Goal: Check status: Check status

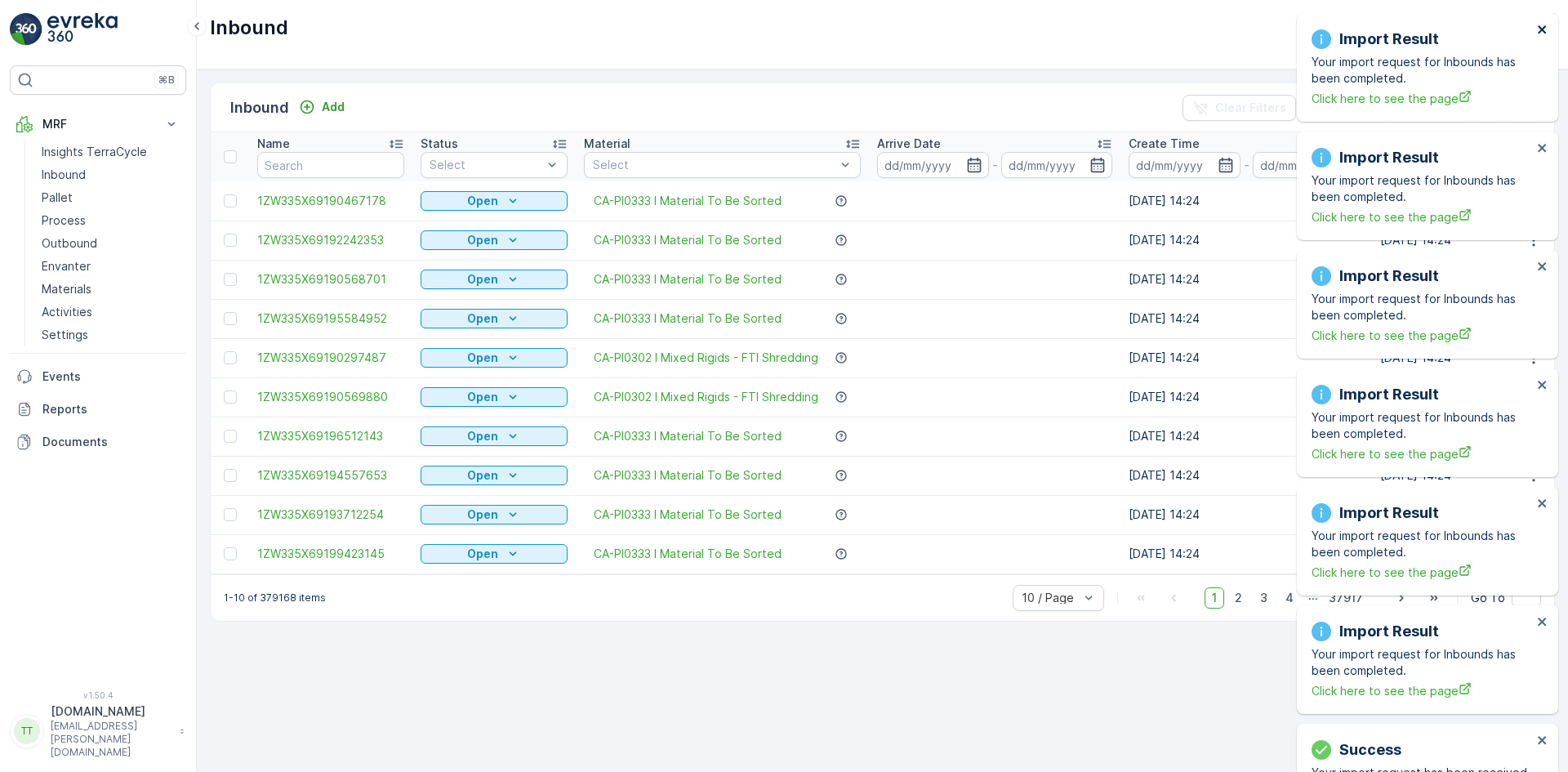
click at [1543, 26] on icon "close" at bounding box center [1542, 29] width 11 height 13
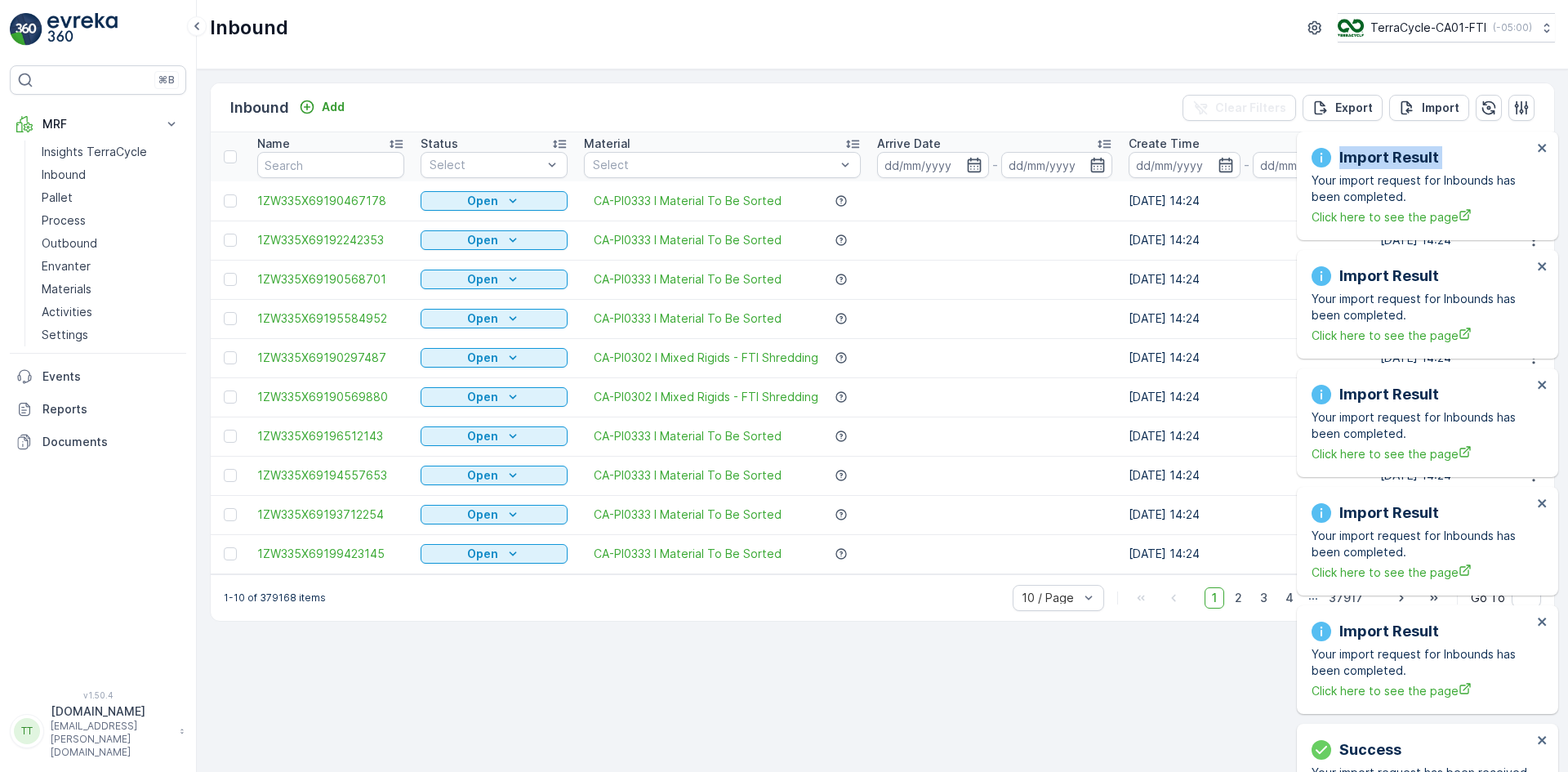
click at [1543, 132] on div "Import Result Your import request for Inbounds has been completed. Click here t…" at bounding box center [1427, 185] width 261 height 108
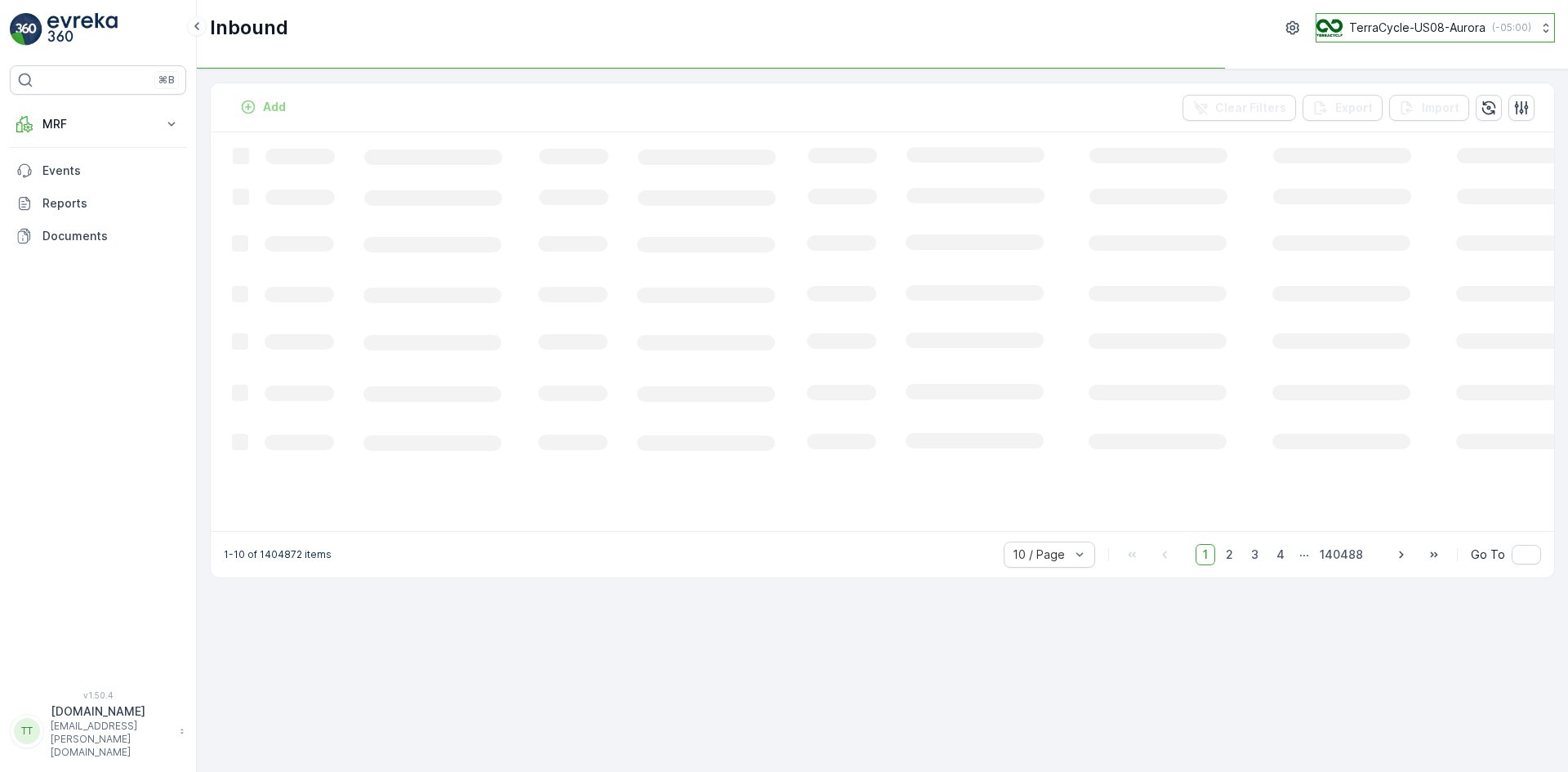
click at [1400, 27] on p "TerraCycle-US08-Aurora" at bounding box center [1418, 27] width 137 height 16
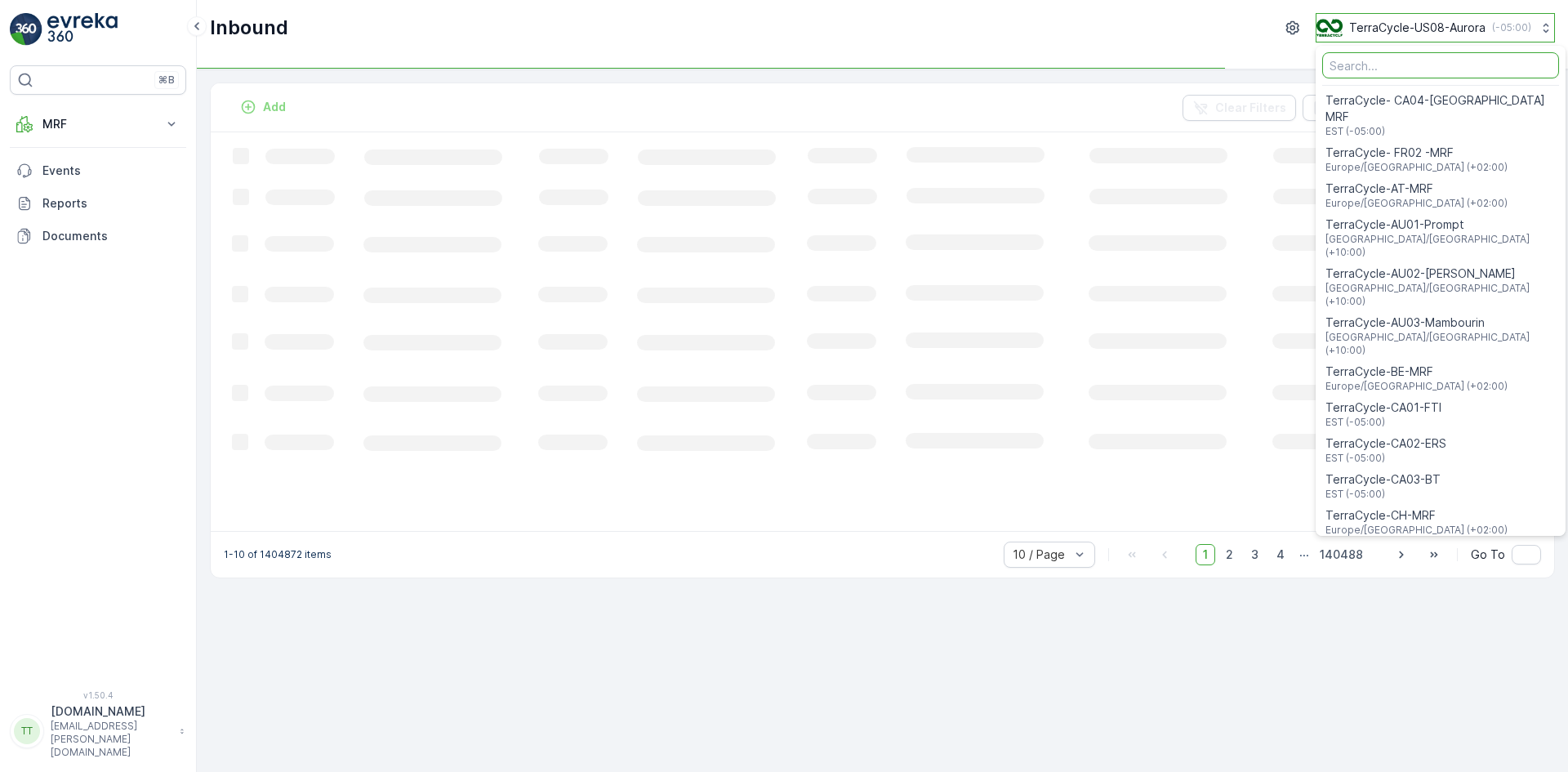
click at [1400, 27] on p "TerraCycle-US08-Aurora" at bounding box center [1418, 27] width 137 height 16
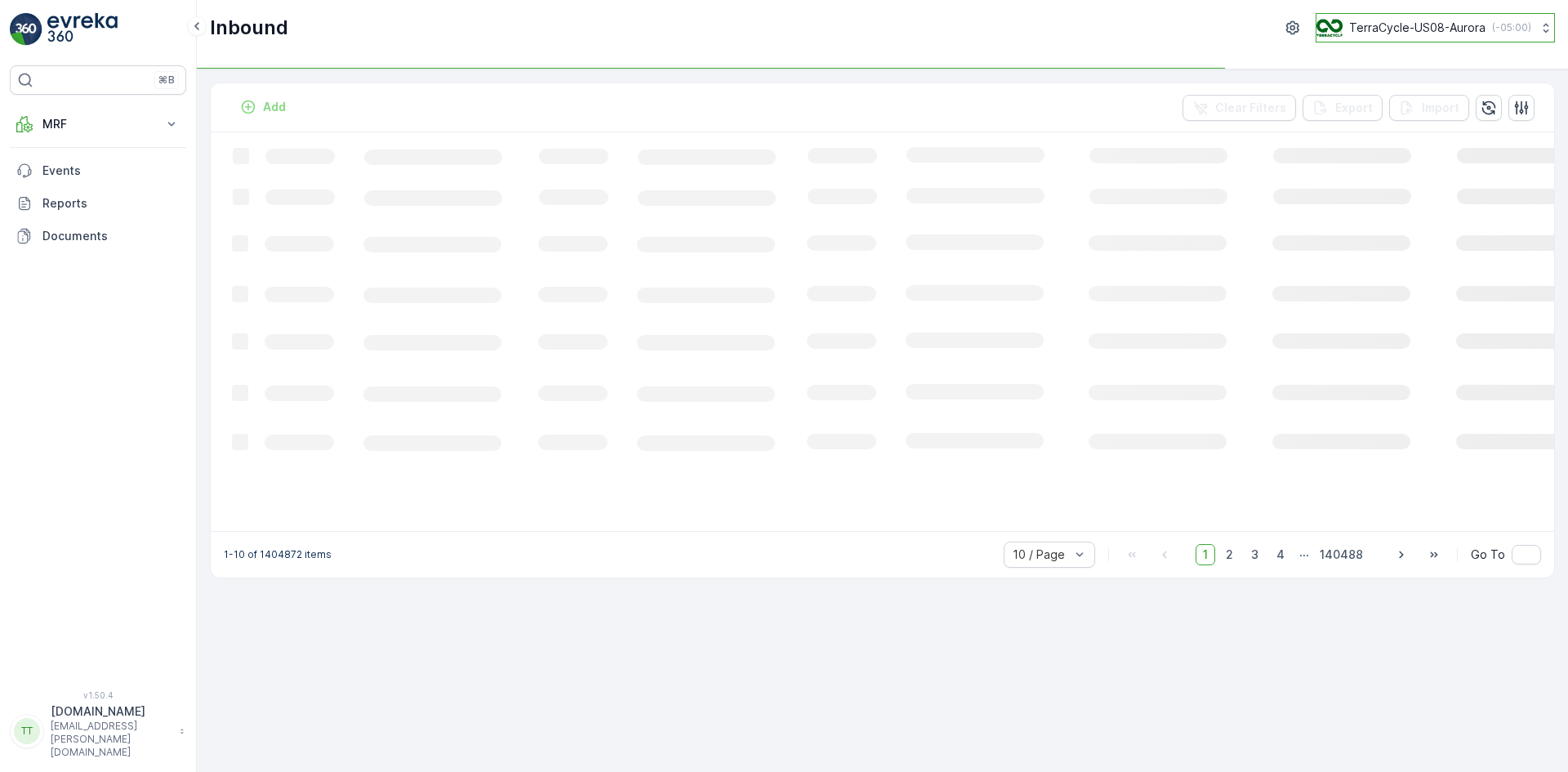
click at [1400, 27] on p "TerraCycle-US08-Aurora" at bounding box center [1418, 27] width 137 height 16
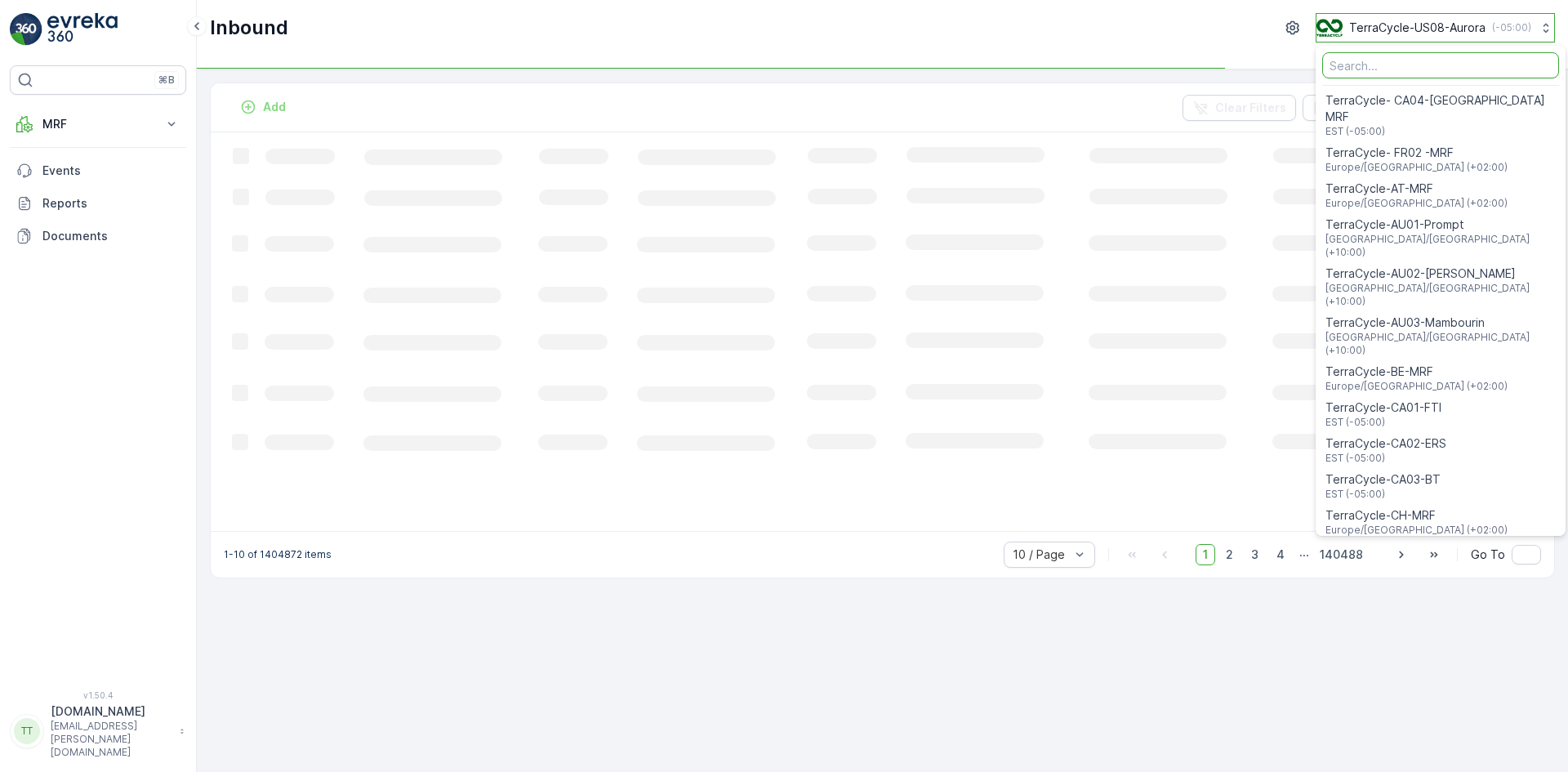
click at [1400, 27] on p "TerraCycle-US08-Aurora" at bounding box center [1418, 27] width 137 height 16
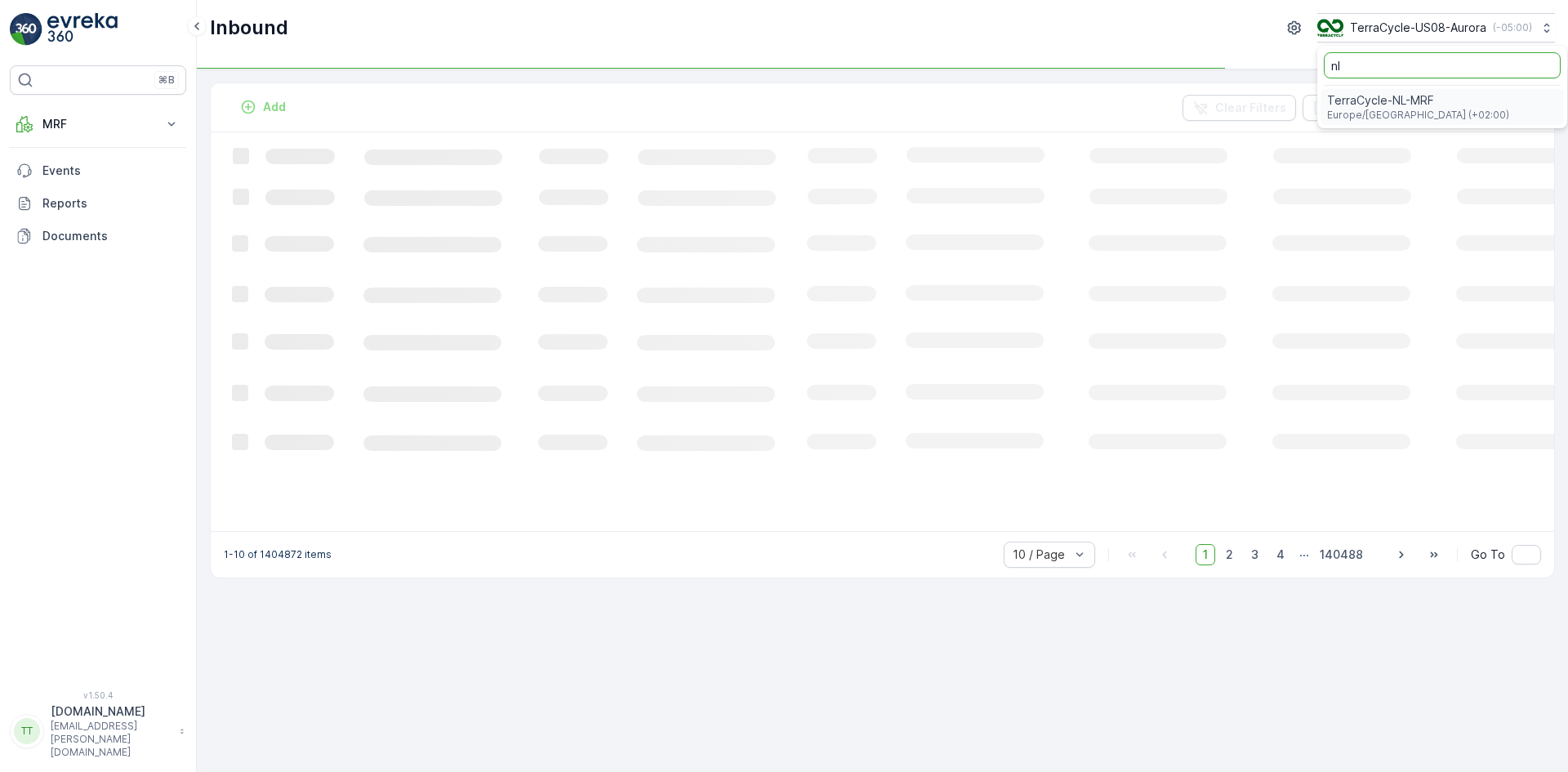
type input "nl"
click at [1392, 103] on span "TerraCycle-NL-MRF" at bounding box center [1418, 100] width 182 height 16
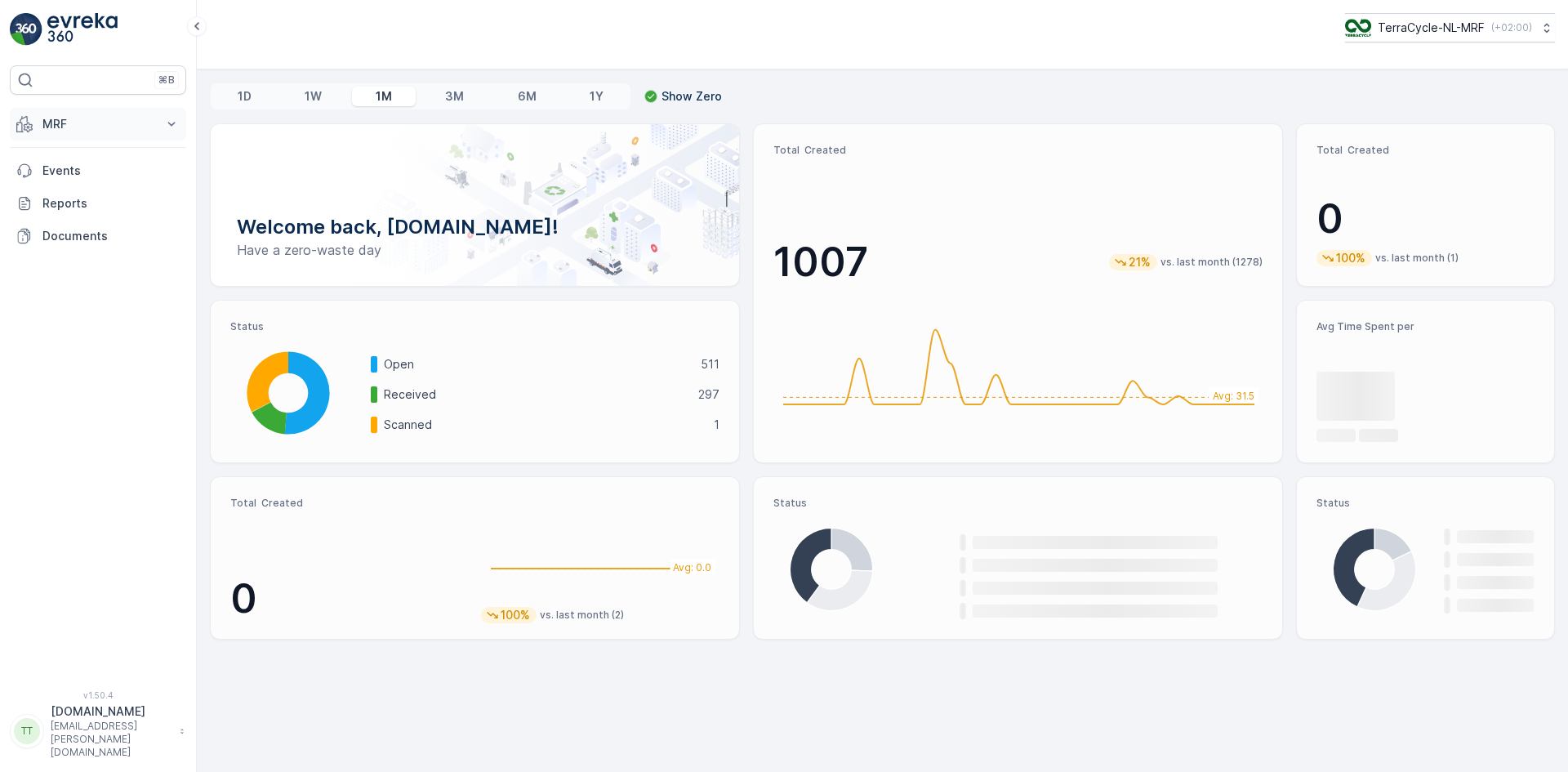
click at [78, 124] on p "MRF" at bounding box center [98, 124] width 111 height 16
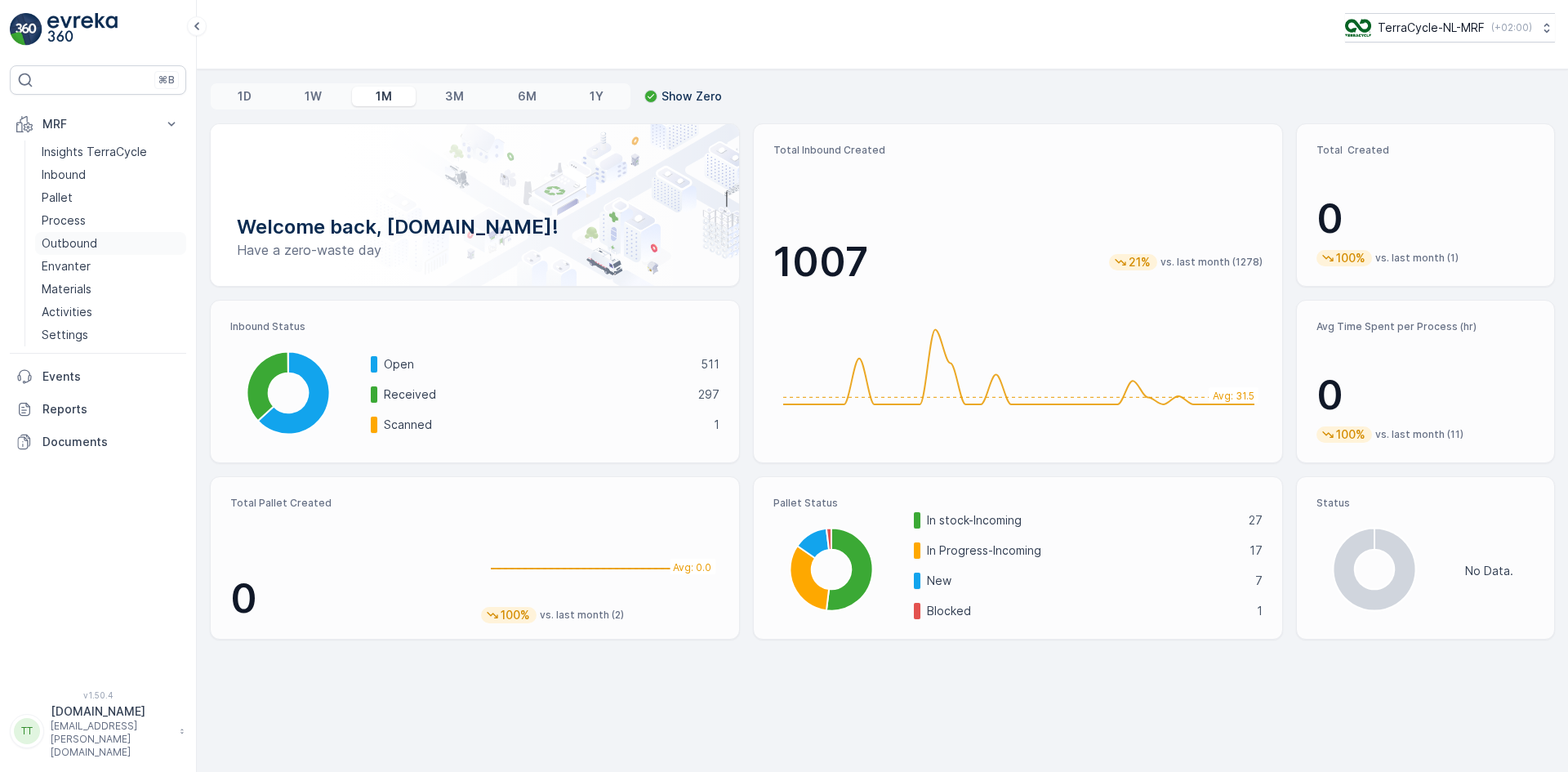
click at [85, 246] on p "Outbound" at bounding box center [69, 243] width 56 height 16
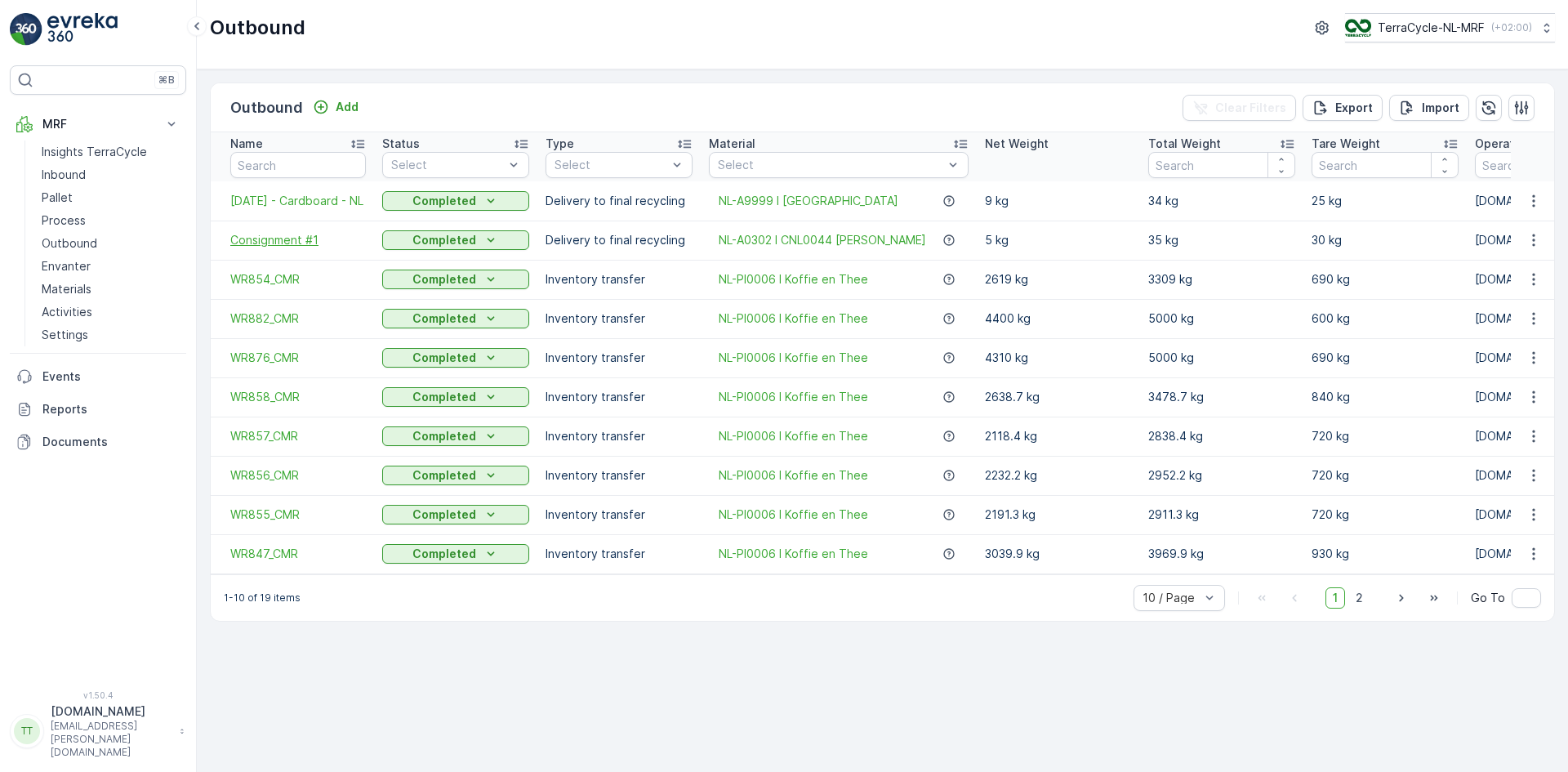
click at [292, 243] on span "Consignment #1" at bounding box center [298, 240] width 136 height 16
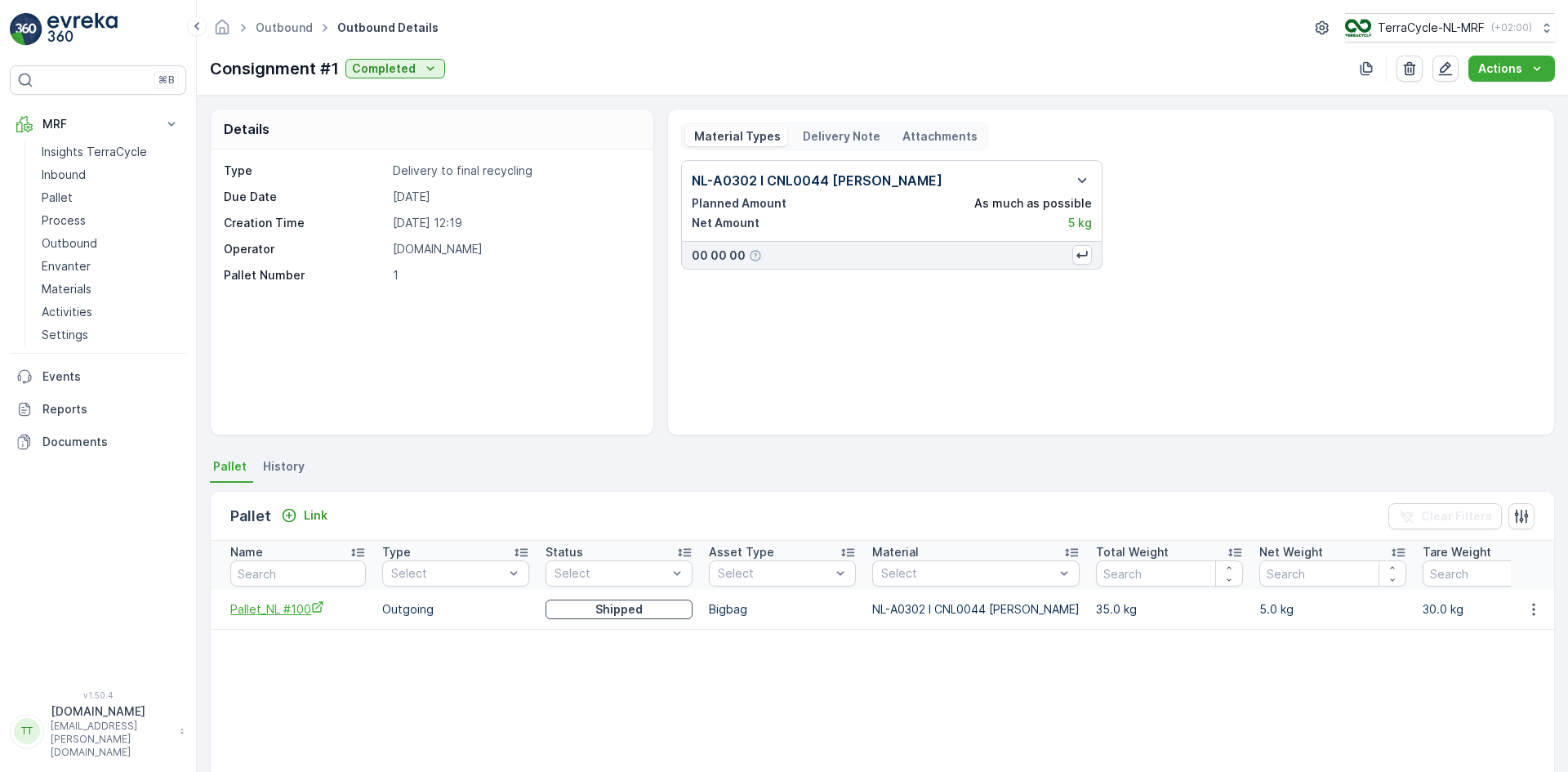
click at [265, 606] on span "Pallet_NL #100" at bounding box center [298, 609] width 136 height 17
click at [836, 137] on p "Delivery Note" at bounding box center [840, 136] width 80 height 16
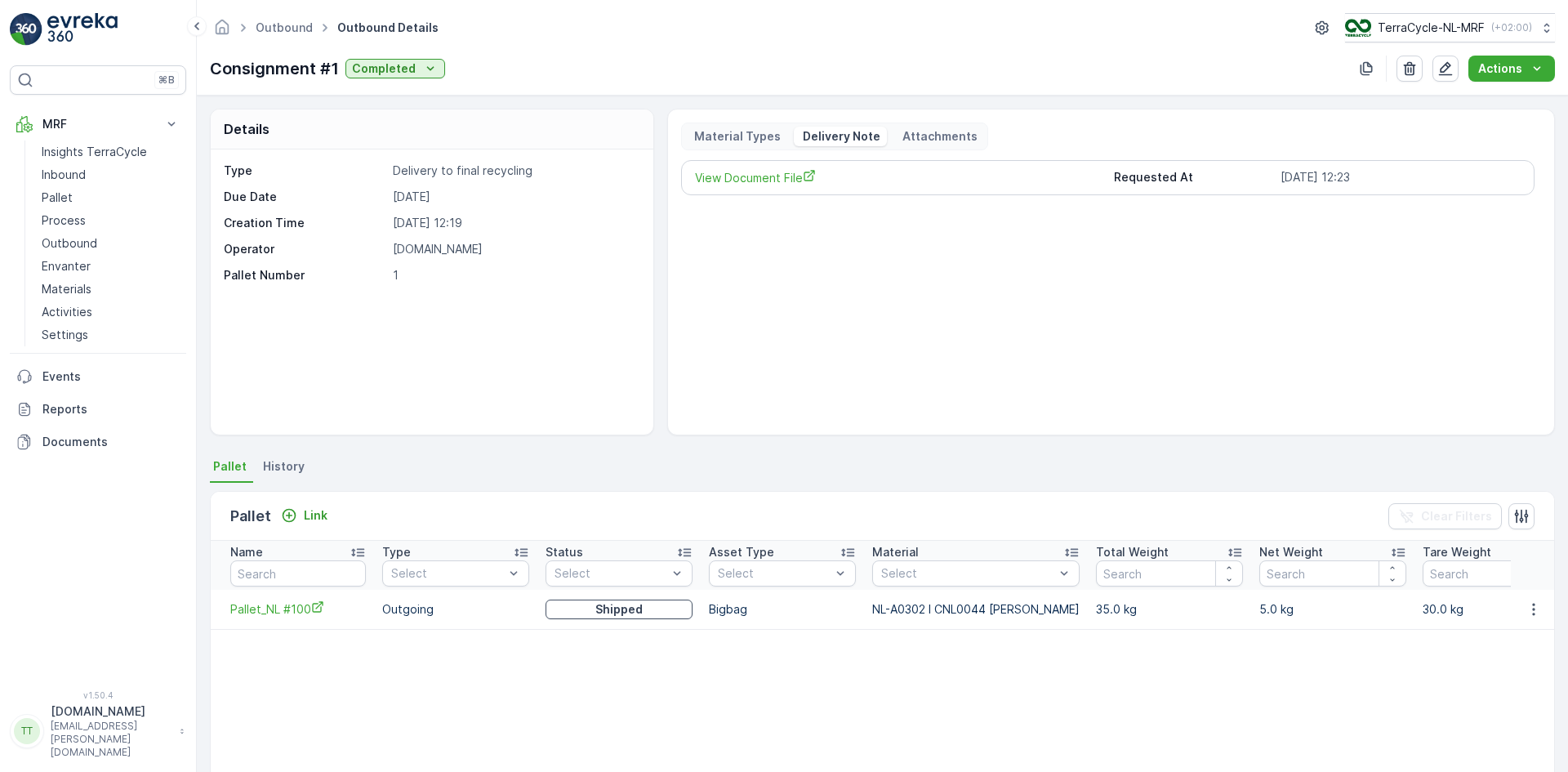
click at [923, 132] on p "Attachments" at bounding box center [939, 136] width 78 height 16
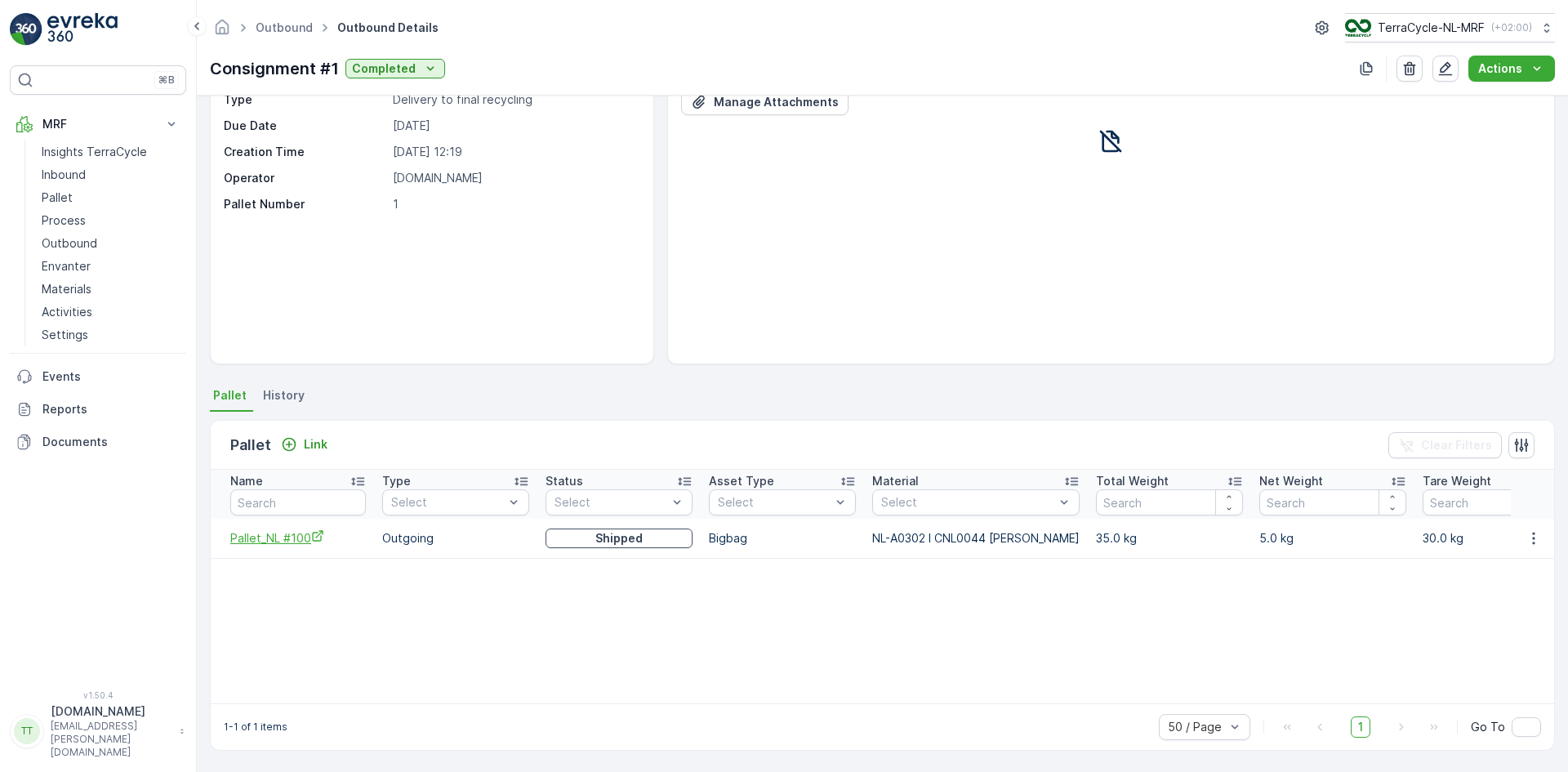
click at [291, 544] on span "Pallet_NL #100" at bounding box center [298, 538] width 136 height 17
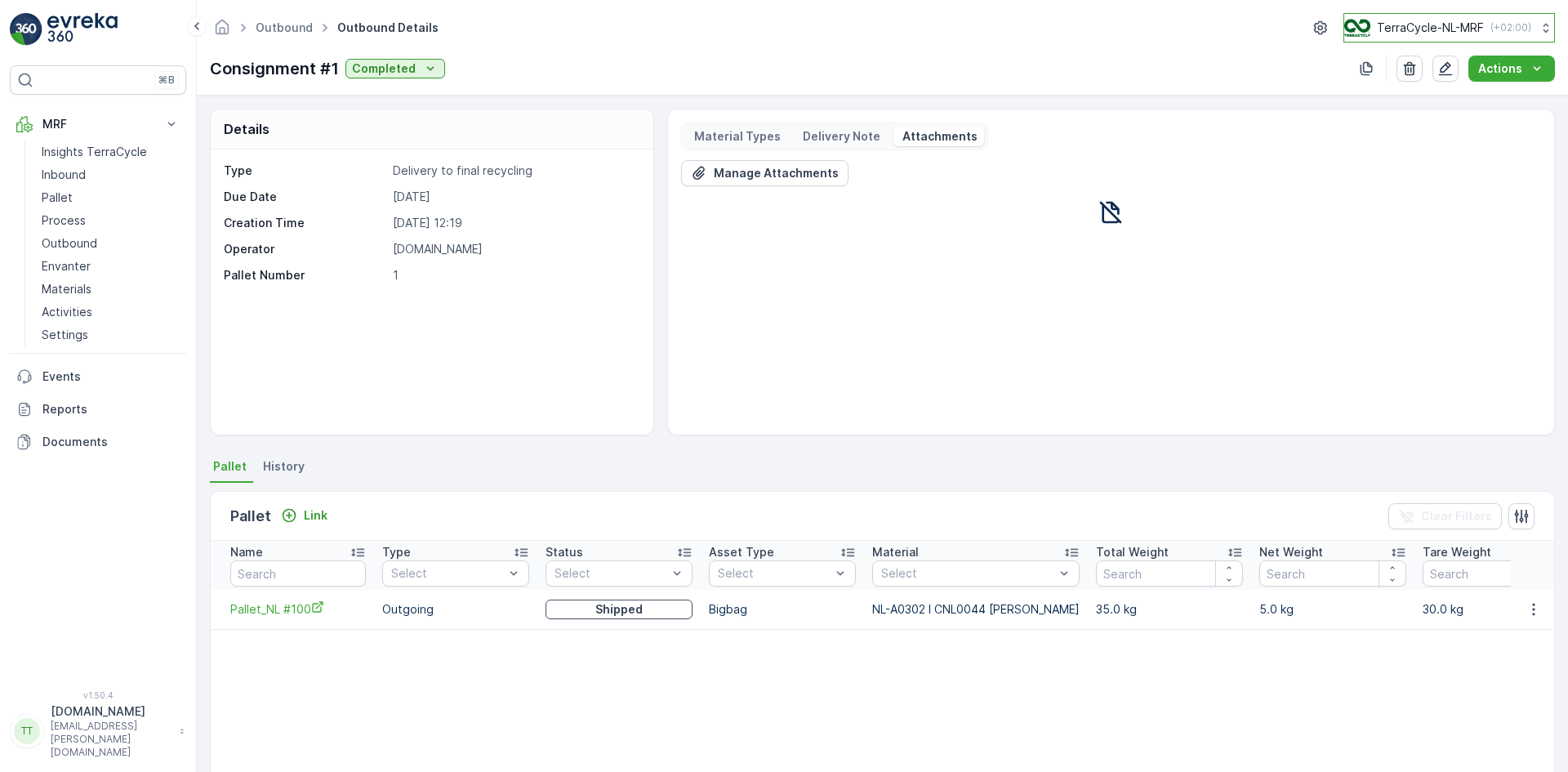
click at [1411, 20] on p "TerraCycle-NL-MRF" at bounding box center [1430, 27] width 107 height 16
type input "no"
click at [1399, 107] on span "TerraCycle-NO-MRF" at bounding box center [1445, 100] width 182 height 16
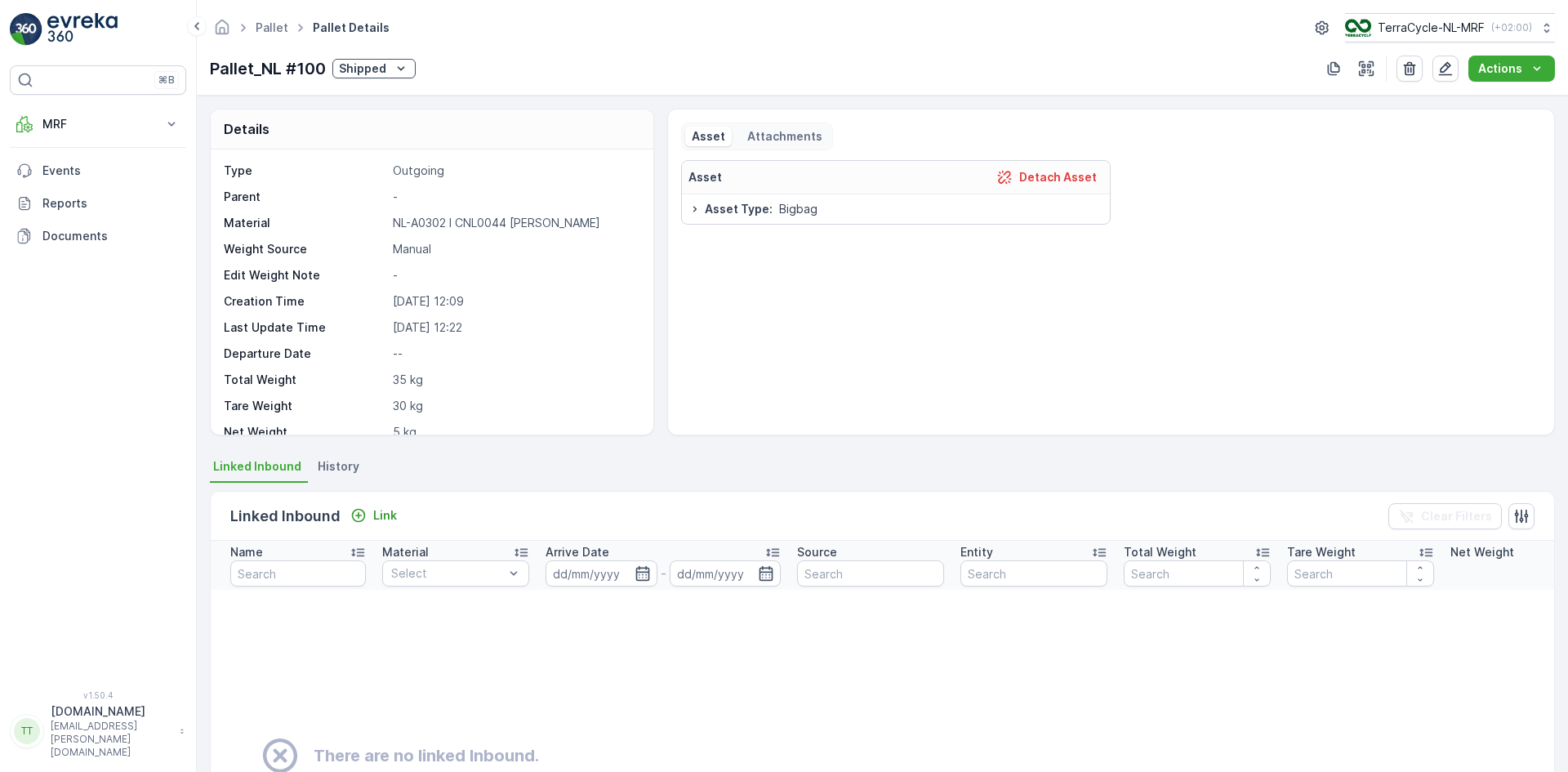
scroll to position [82, 0]
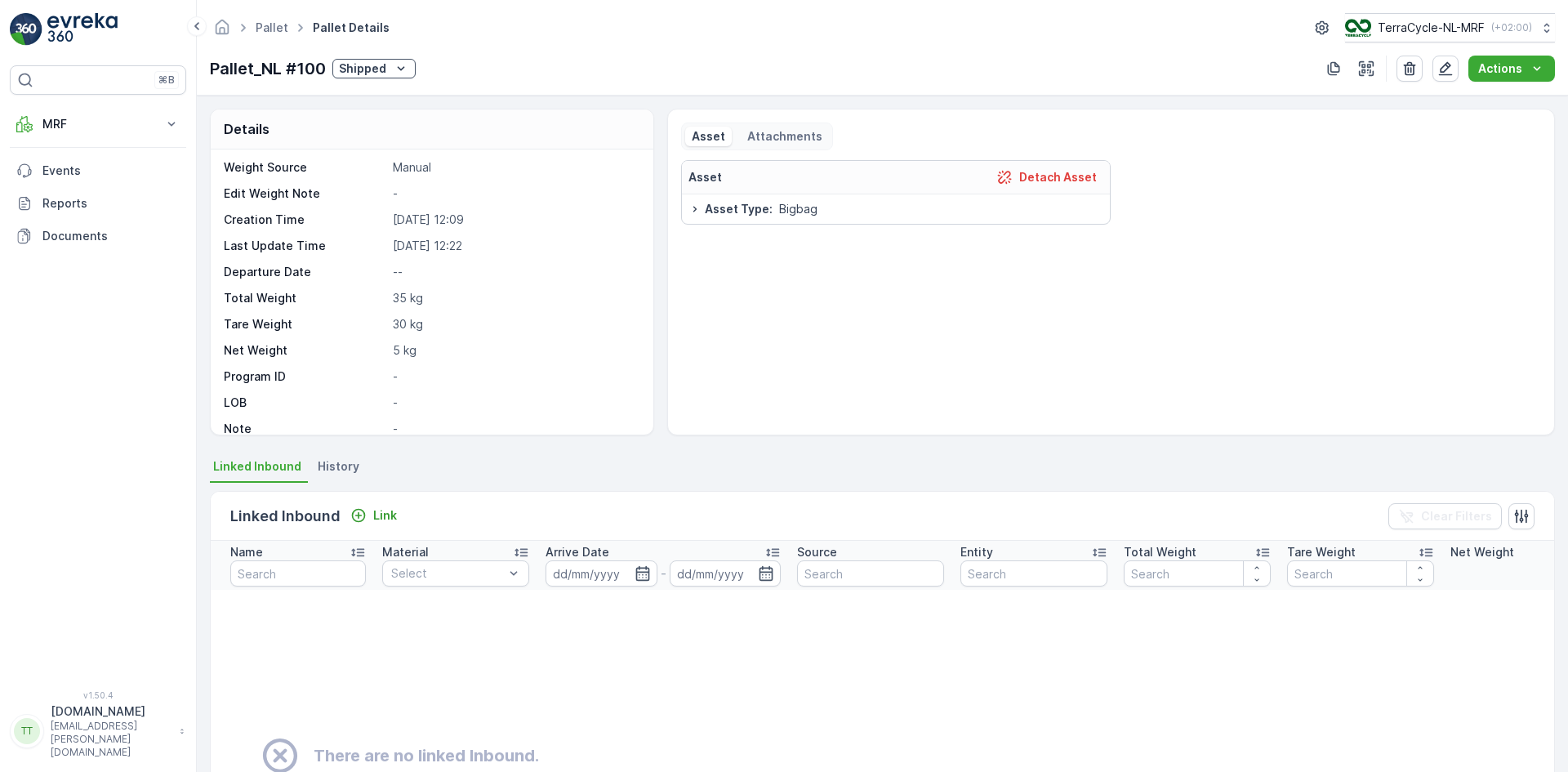
click at [340, 463] on span "History" at bounding box center [338, 465] width 42 height 16
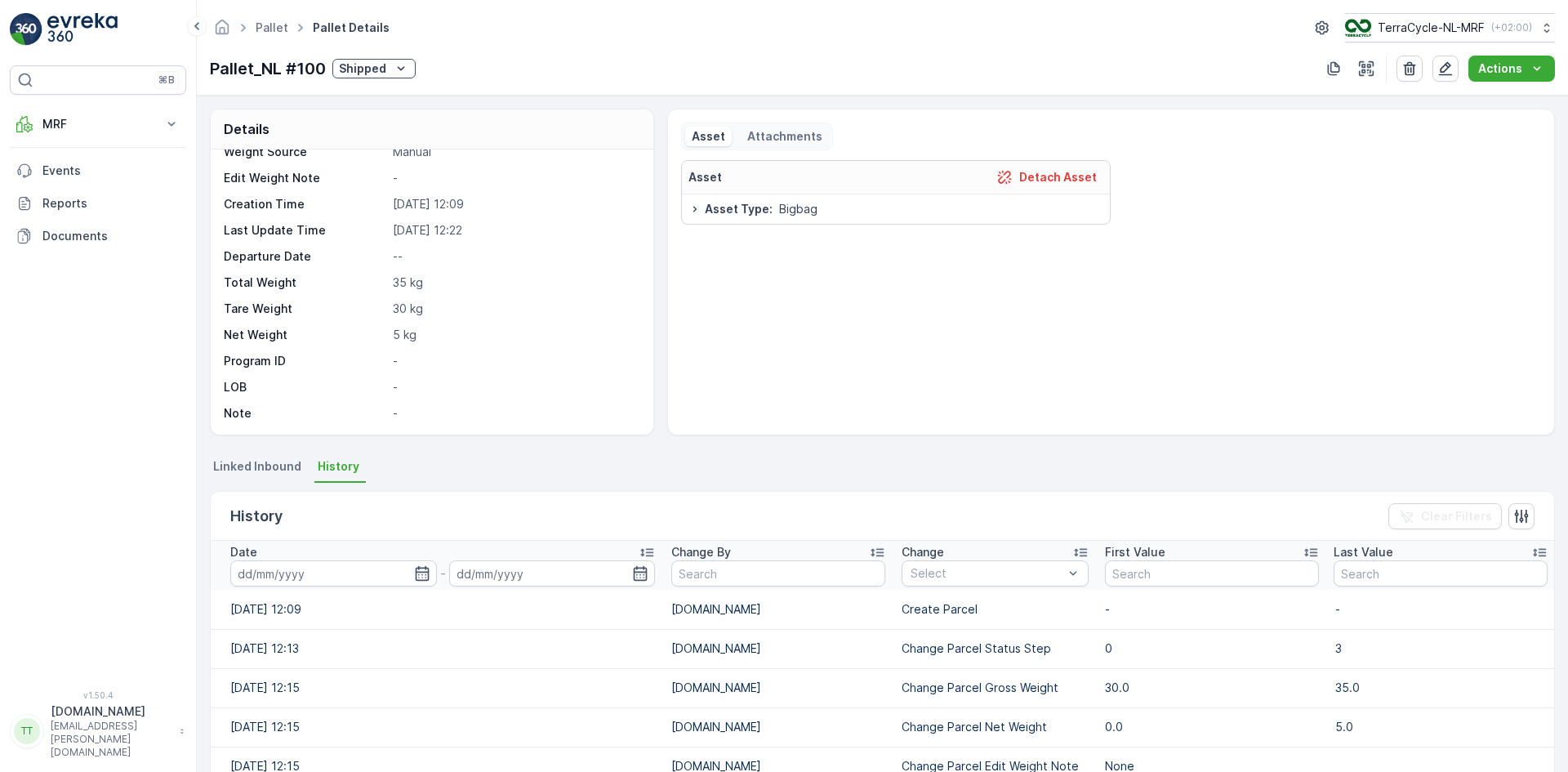
scroll to position [0, 0]
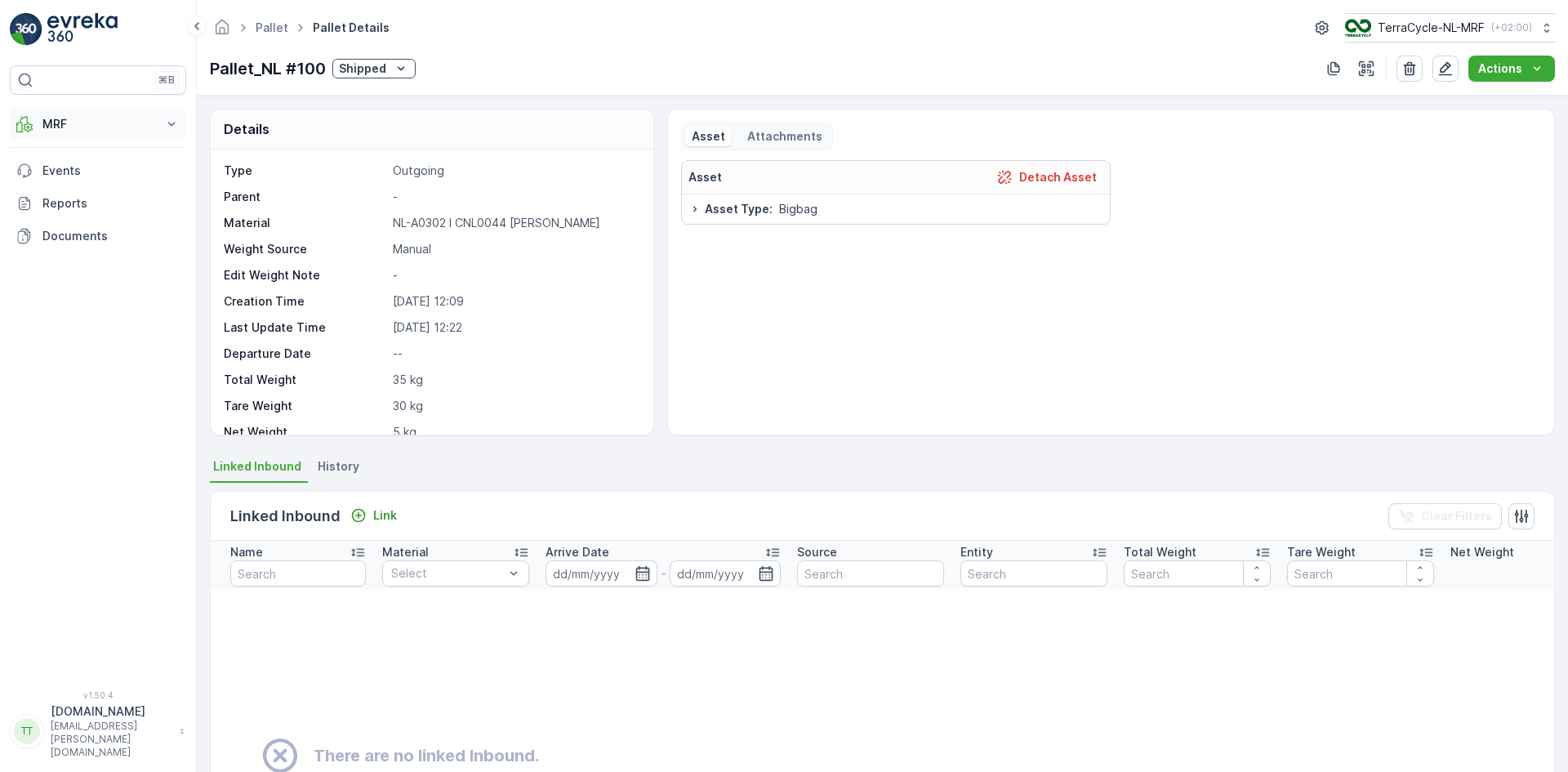
click at [56, 123] on p "MRF" at bounding box center [98, 124] width 111 height 16
click at [96, 248] on link "Outbound" at bounding box center [110, 243] width 151 height 23
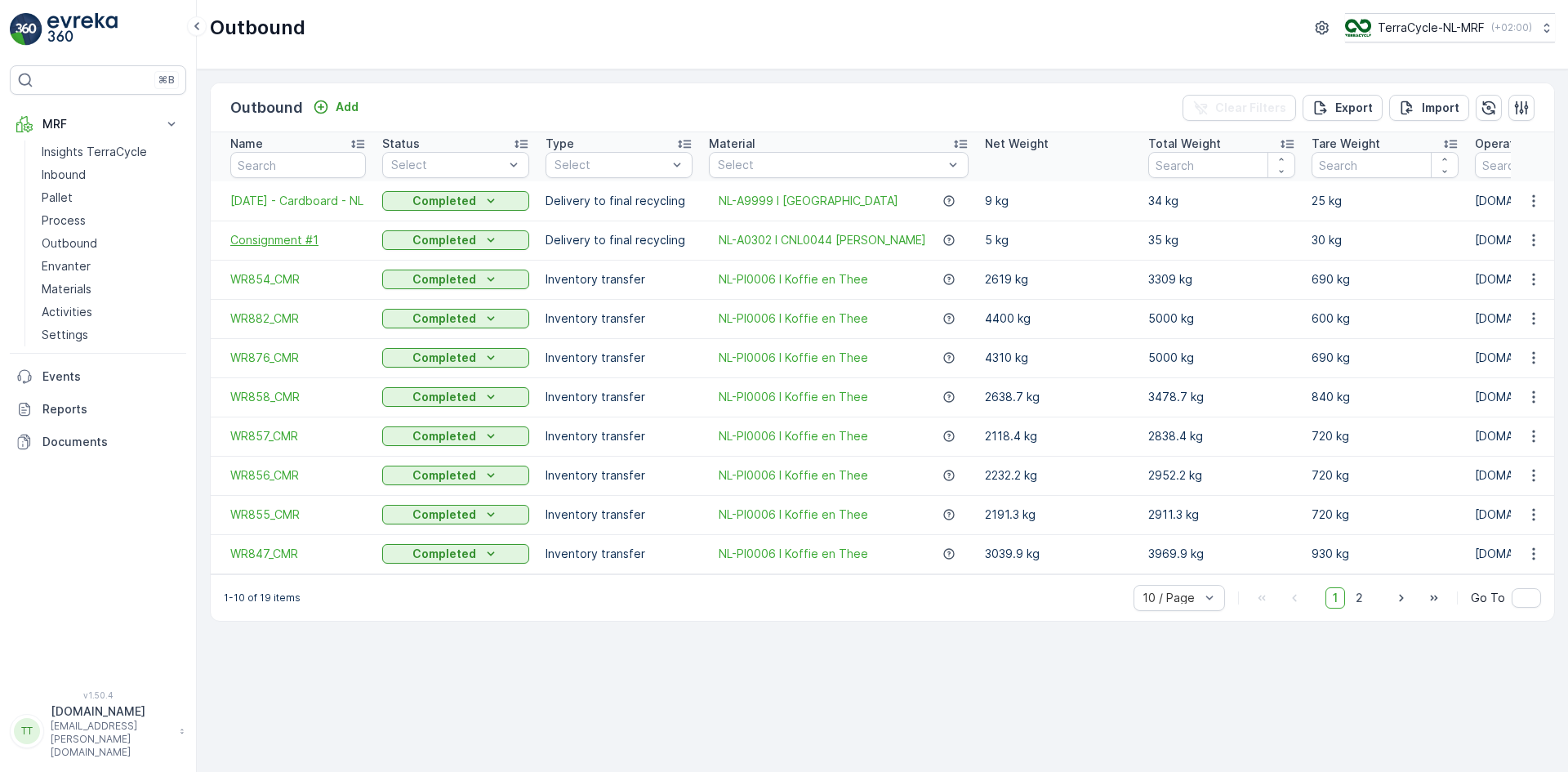
click at [297, 243] on span "Consignment #1" at bounding box center [298, 240] width 136 height 16
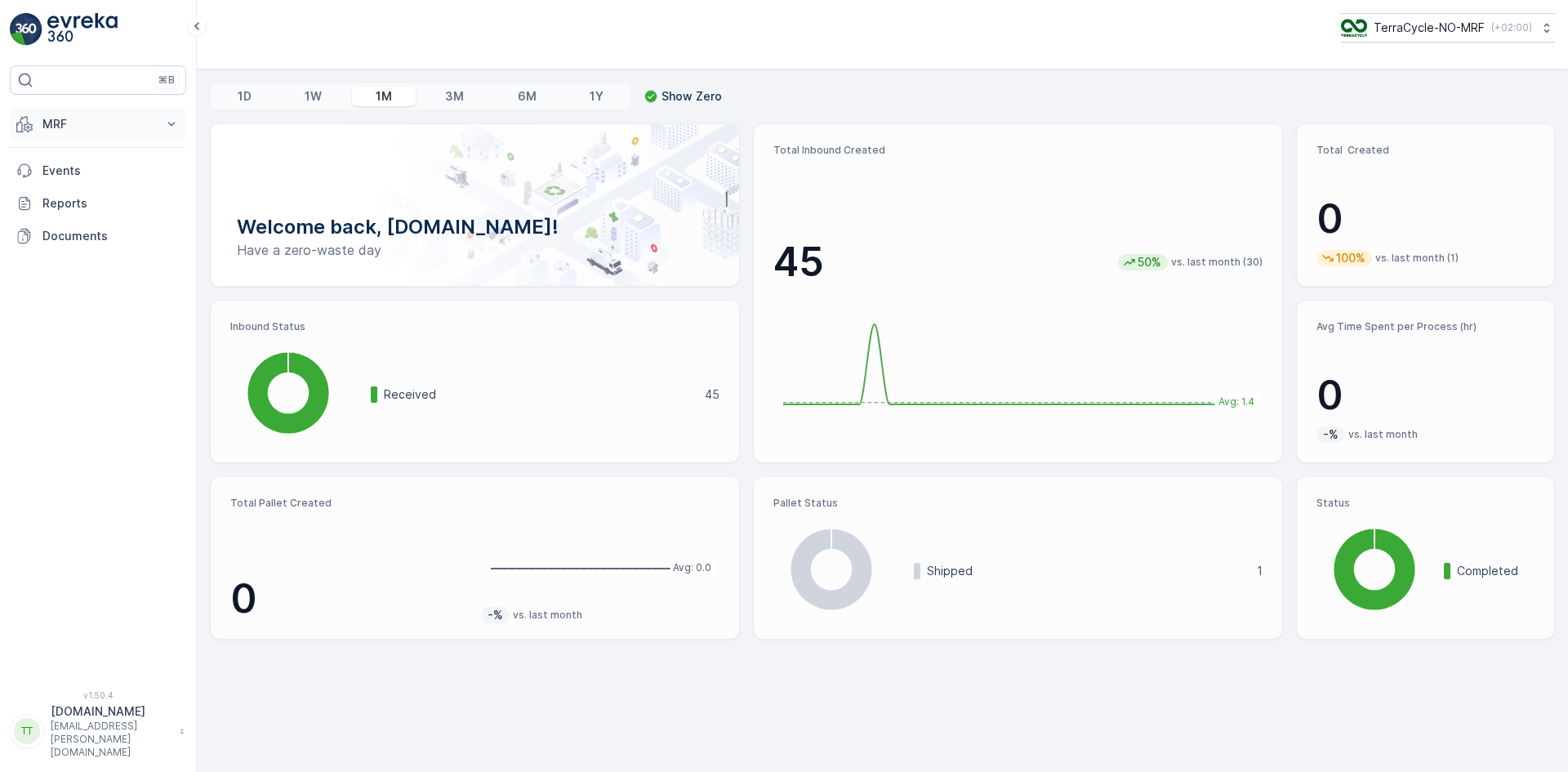
click at [117, 122] on p "MRF" at bounding box center [98, 124] width 111 height 16
click at [97, 246] on link "Outbound" at bounding box center [110, 243] width 151 height 23
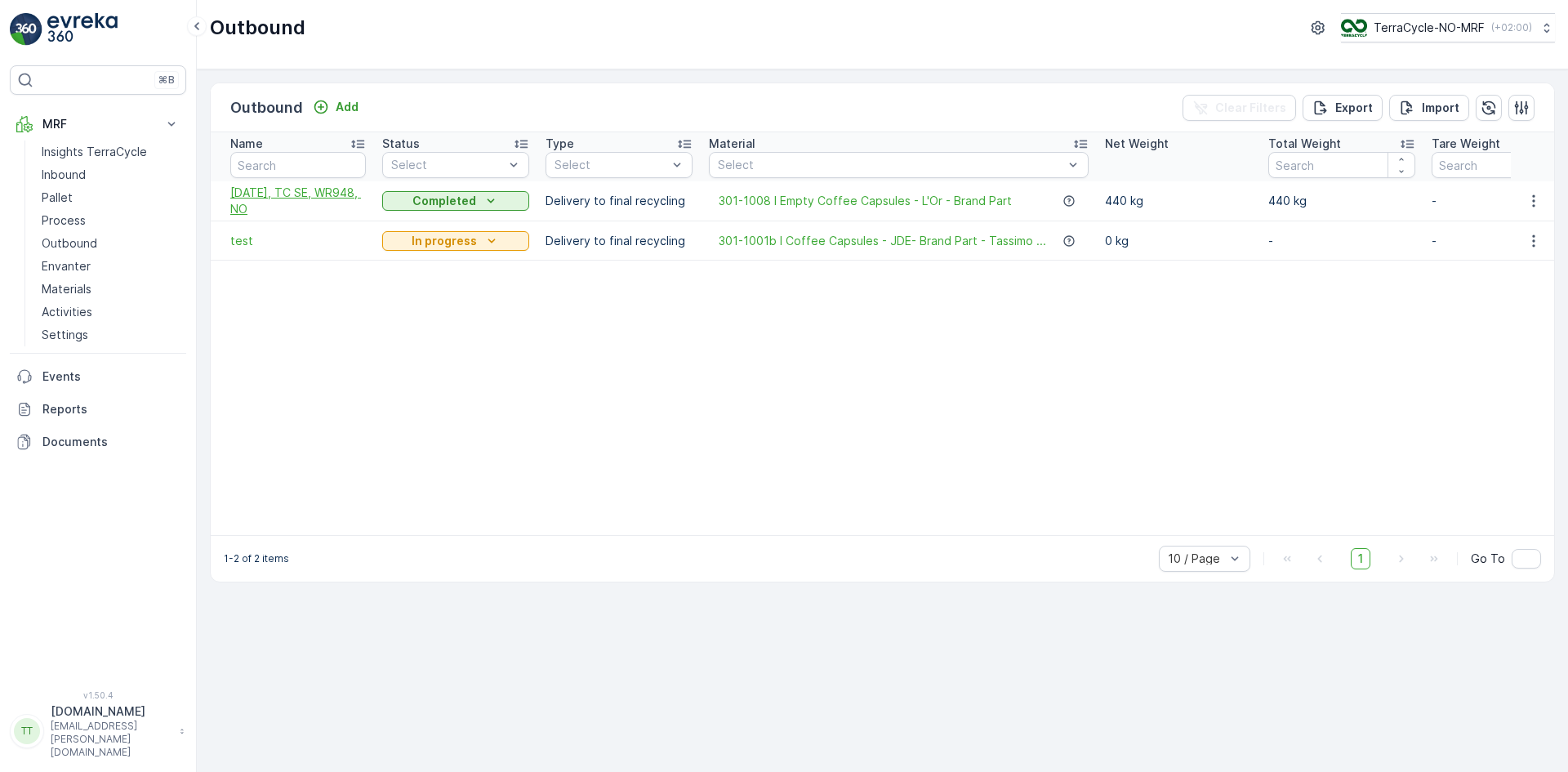
click at [261, 214] on span "05.08.2025, TC SE, WR948, NO" at bounding box center [298, 201] width 136 height 32
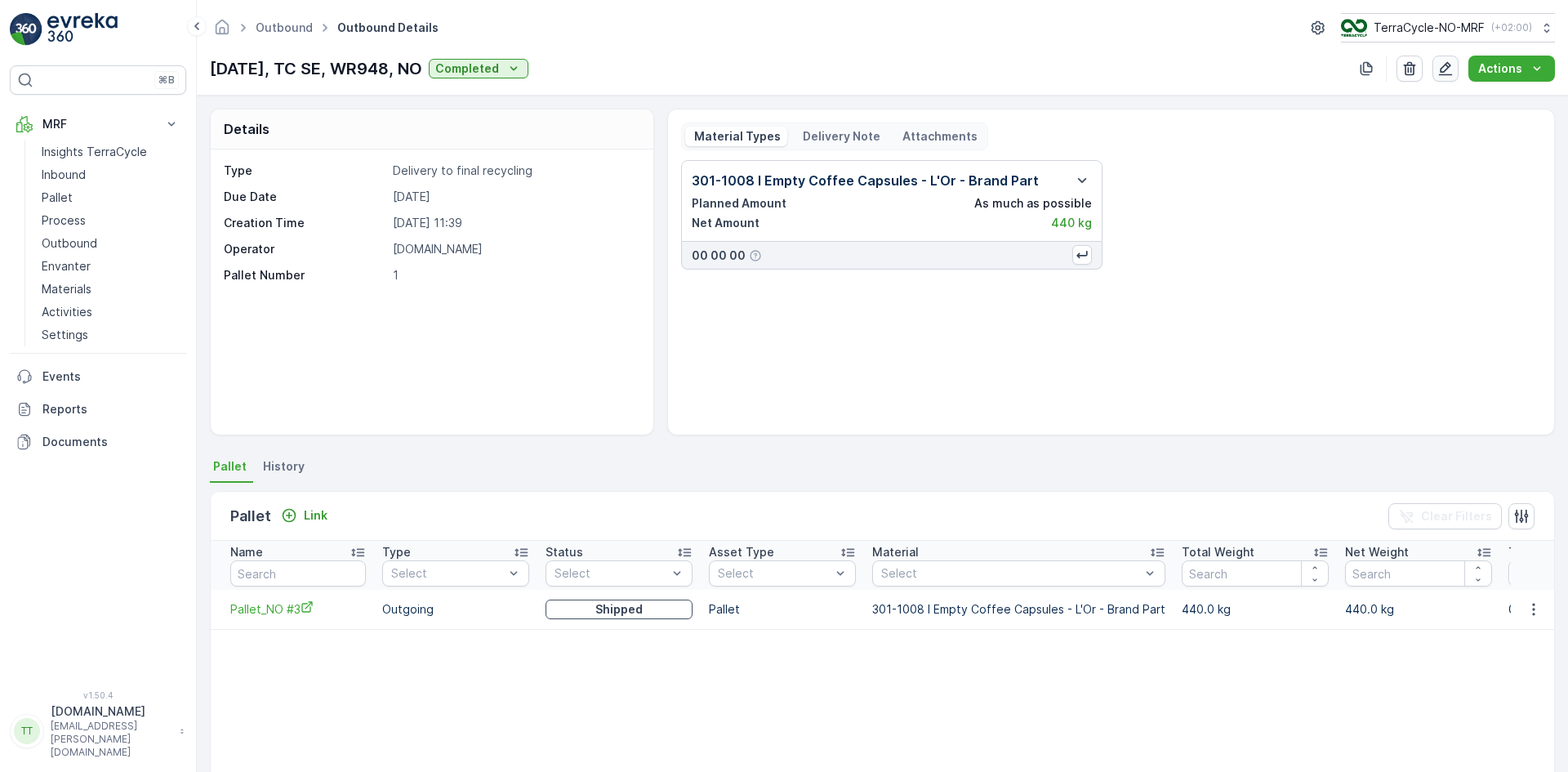
click at [1450, 67] on icon "button" at bounding box center [1446, 69] width 14 height 14
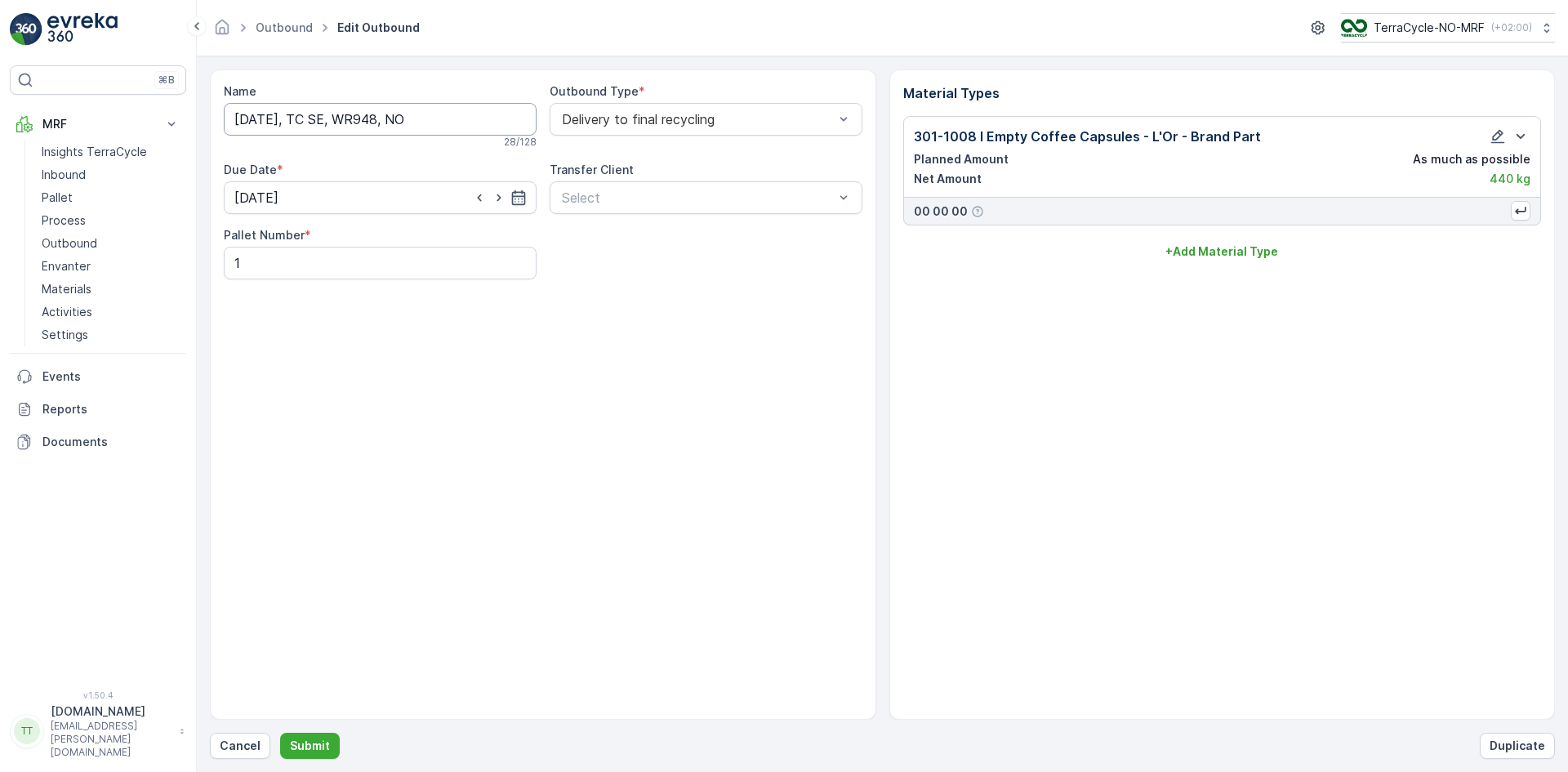
click at [438, 118] on input "05.08.2025, TC SE, WR948, NO" at bounding box center [380, 119] width 313 height 32
paste input "8/05/2025, Elite Recycling"
type input "08/05/2025, Elite Recycling, WR948, NO"
click at [316, 742] on p "Submit" at bounding box center [309, 745] width 40 height 16
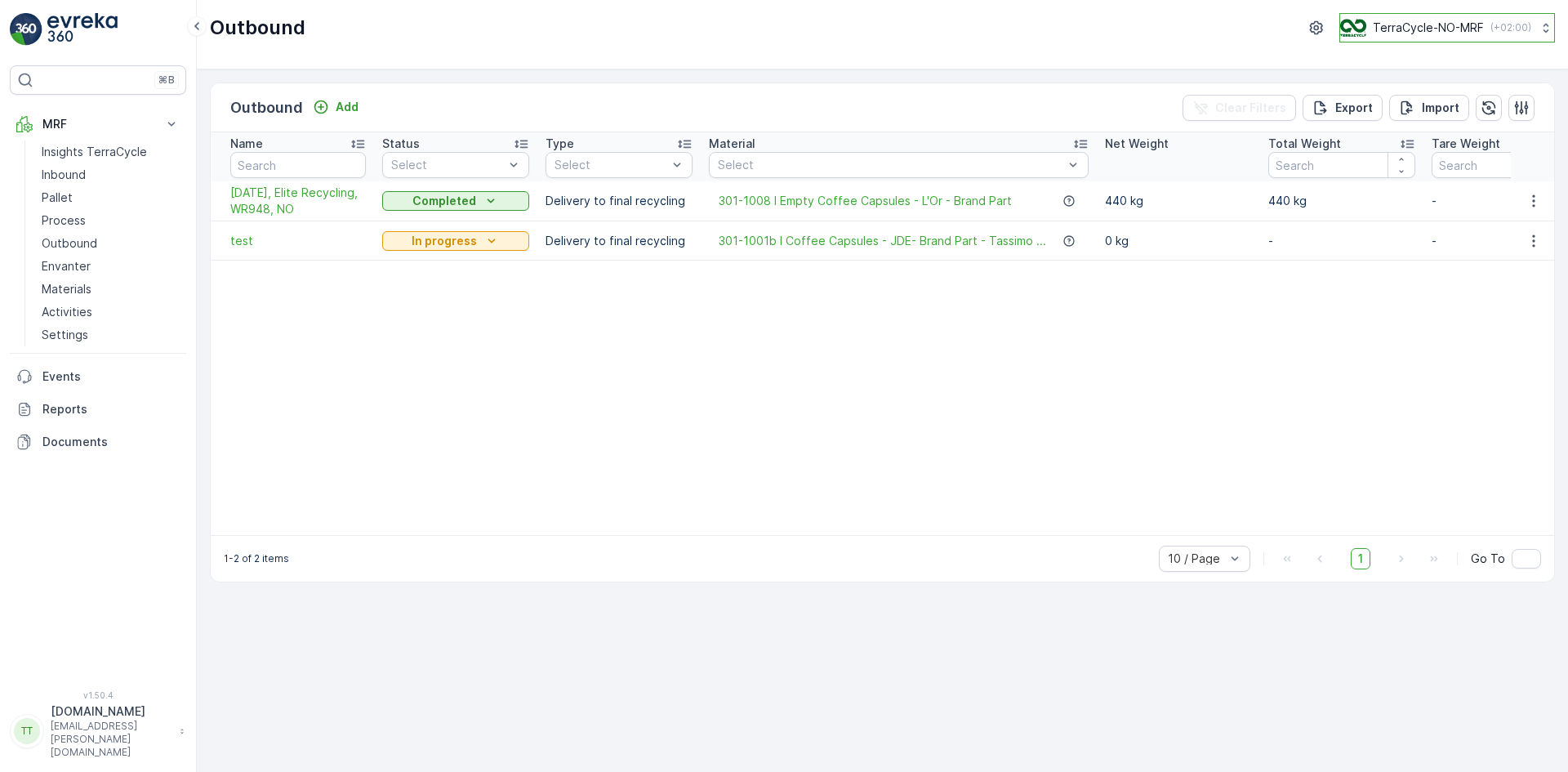
click at [1404, 26] on p "TerraCycle-NO-MRF" at bounding box center [1428, 27] width 111 height 16
type input "nl"
click at [1374, 106] on span "TerraCycle-NL-MRF" at bounding box center [1442, 100] width 182 height 16
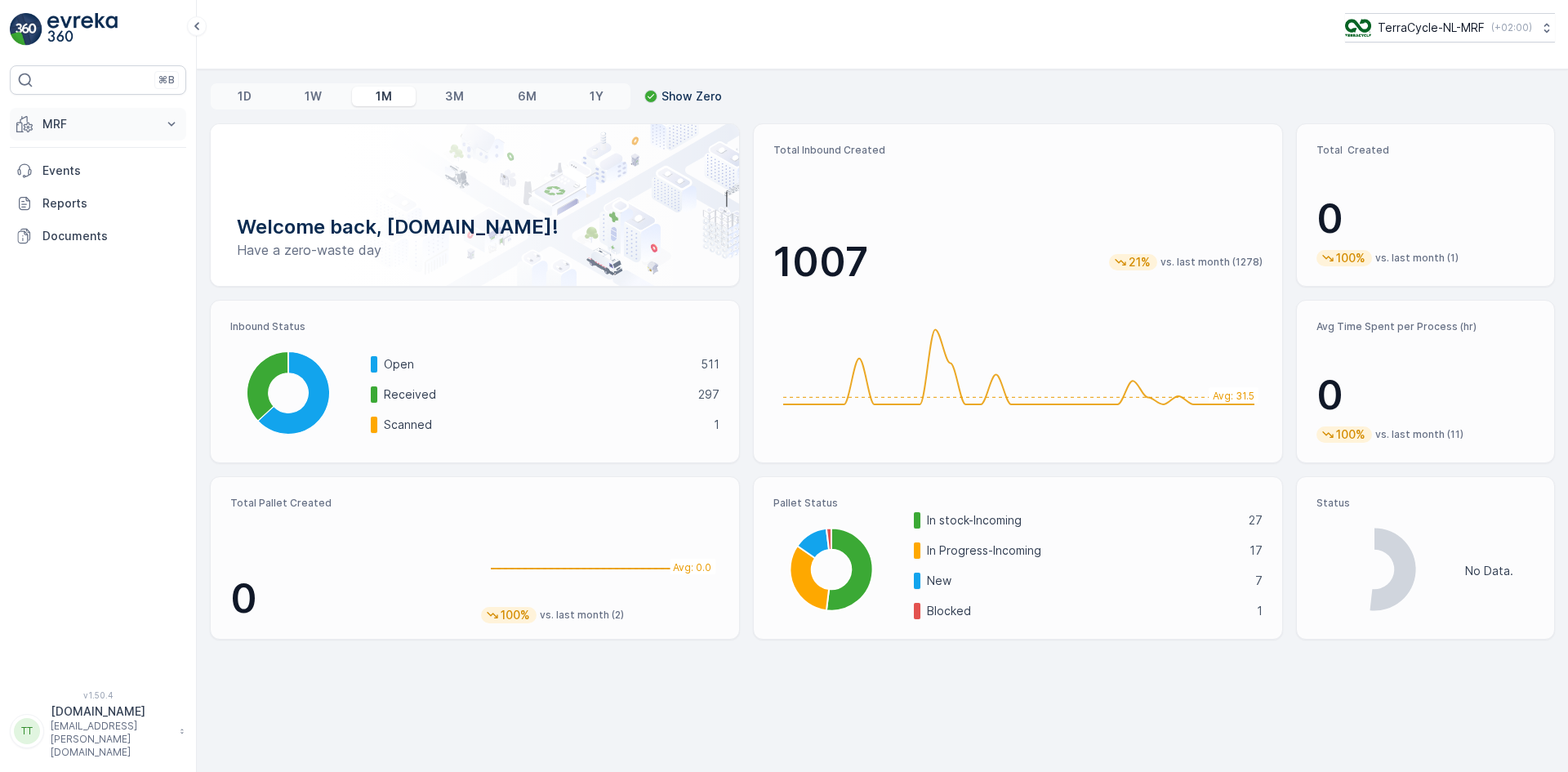
click at [94, 116] on p "MRF" at bounding box center [98, 124] width 111 height 16
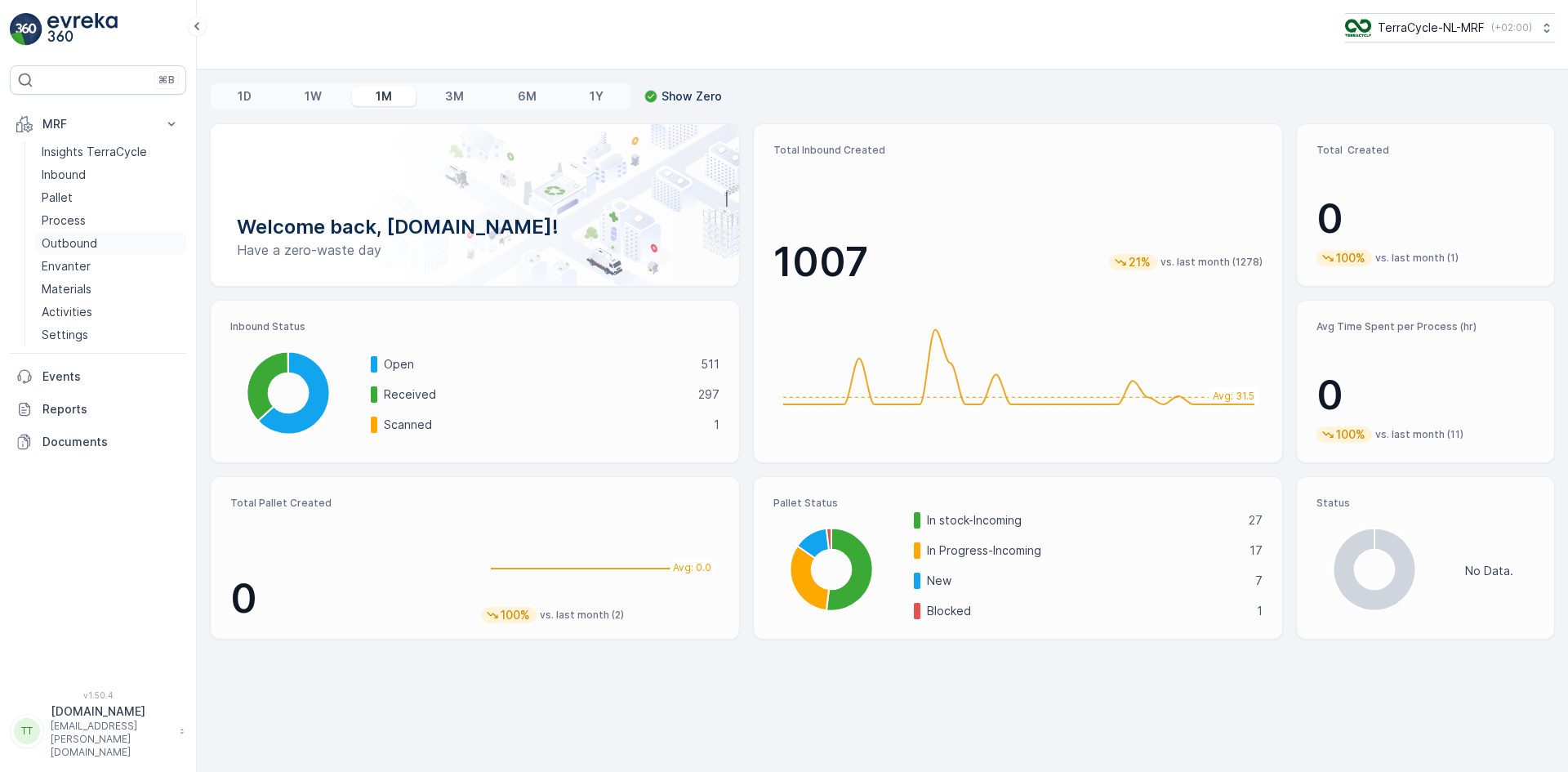
click at [90, 236] on p "Outbound" at bounding box center [69, 243] width 56 height 16
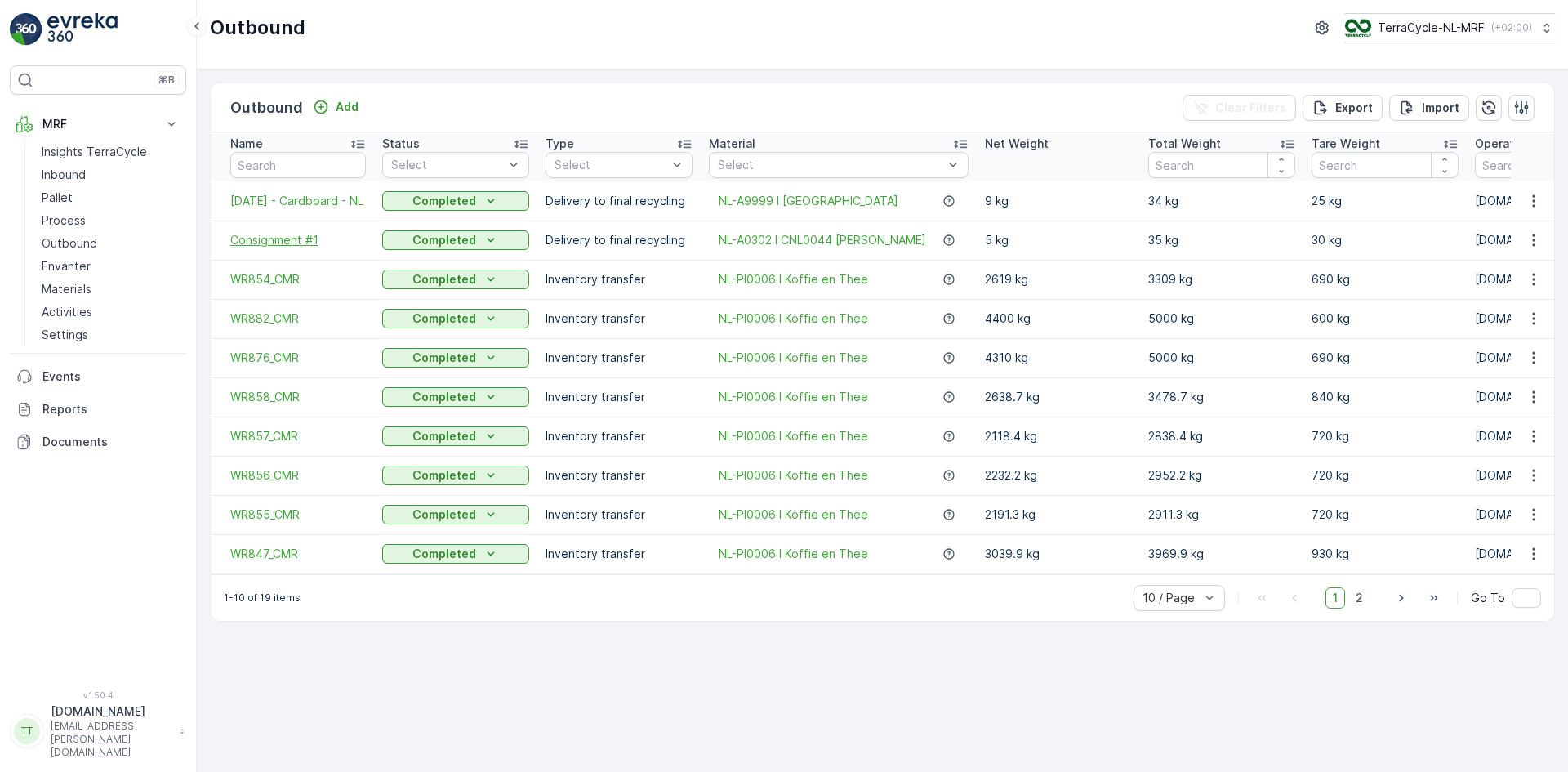
click at [288, 240] on span "Consignment #1" at bounding box center [298, 240] width 136 height 16
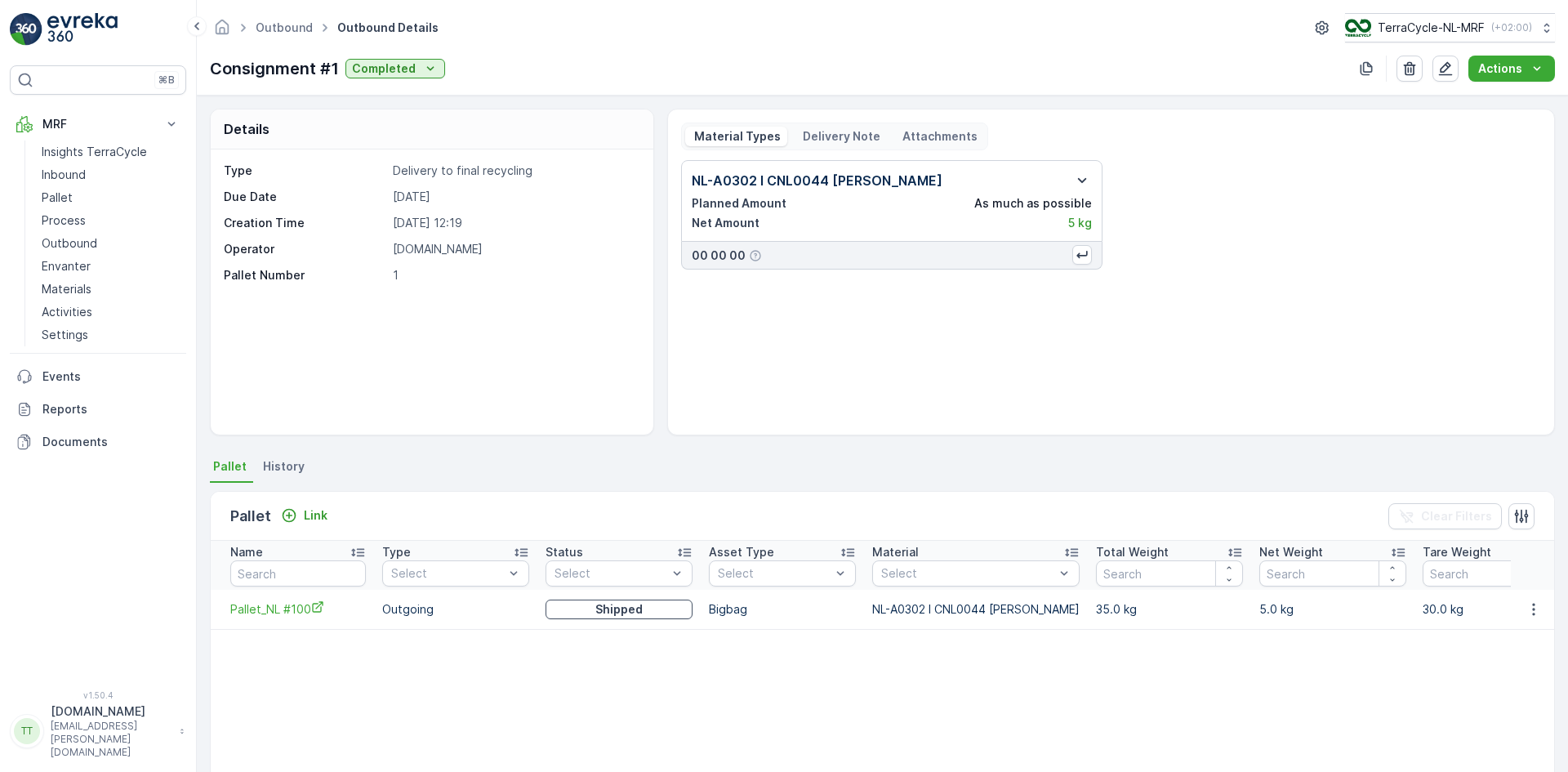
click at [1083, 177] on icon "button" at bounding box center [1082, 180] width 20 height 20
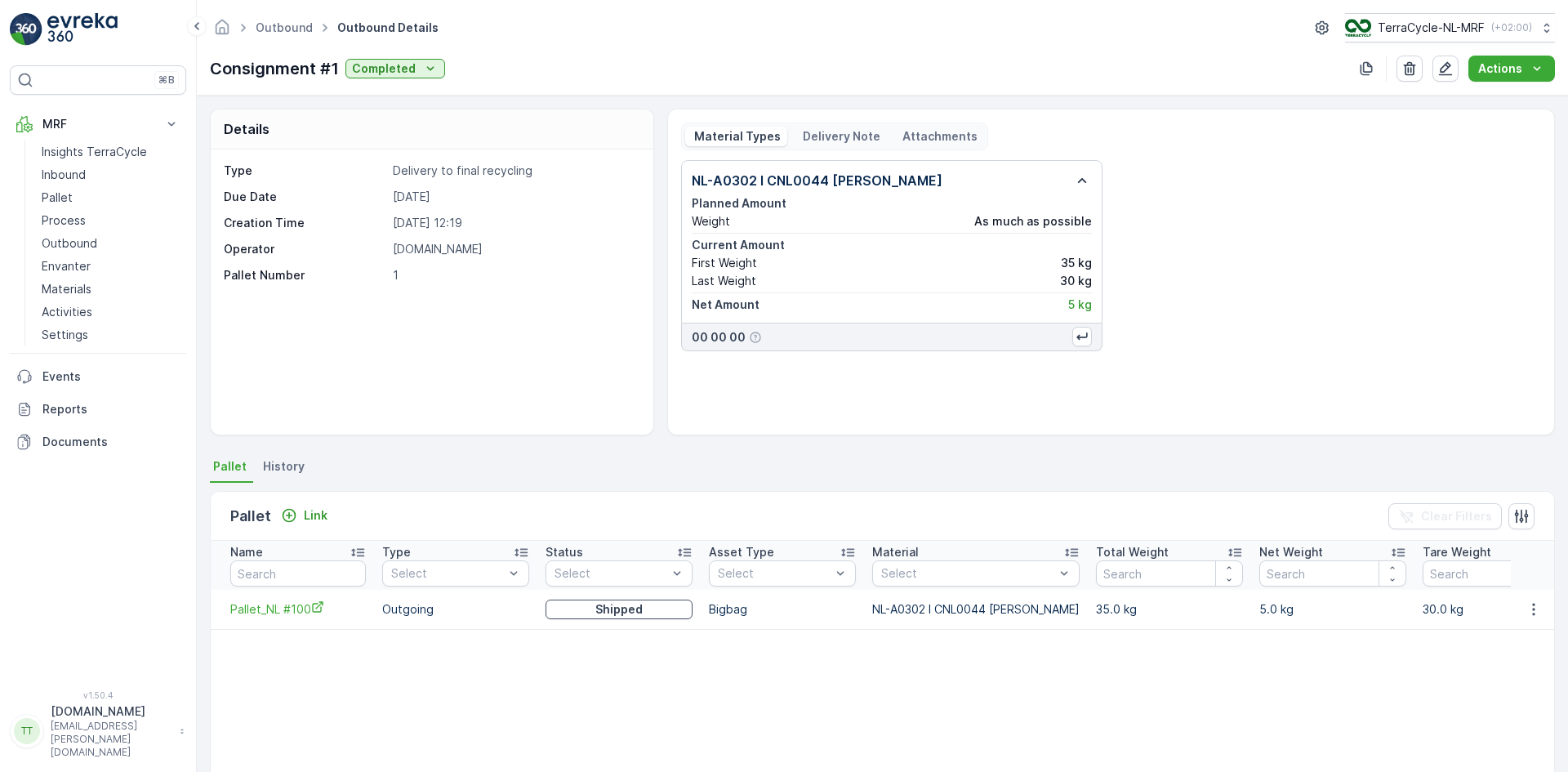
click at [839, 137] on p "Delivery Note" at bounding box center [840, 136] width 80 height 16
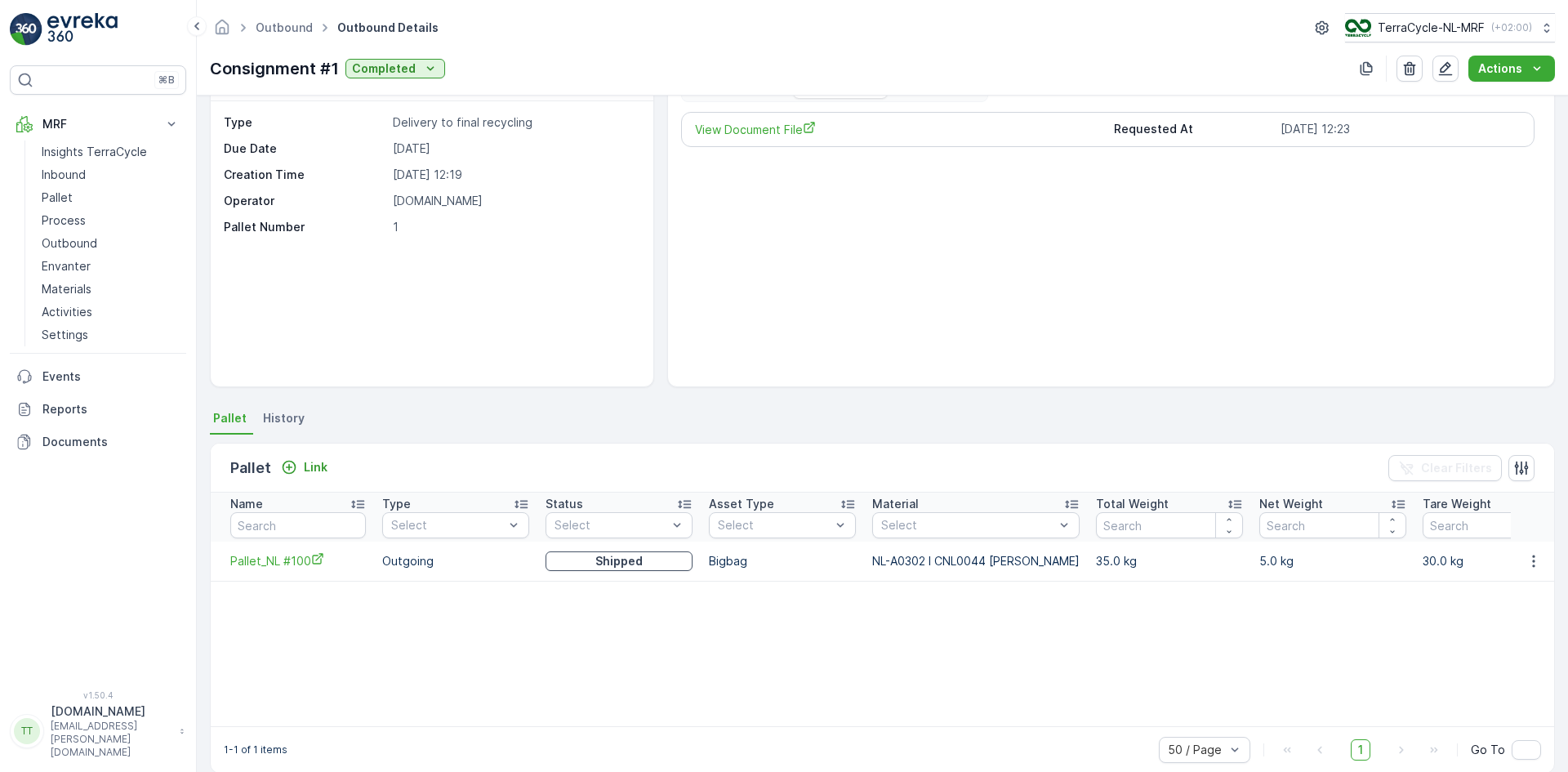
scroll to position [71, 0]
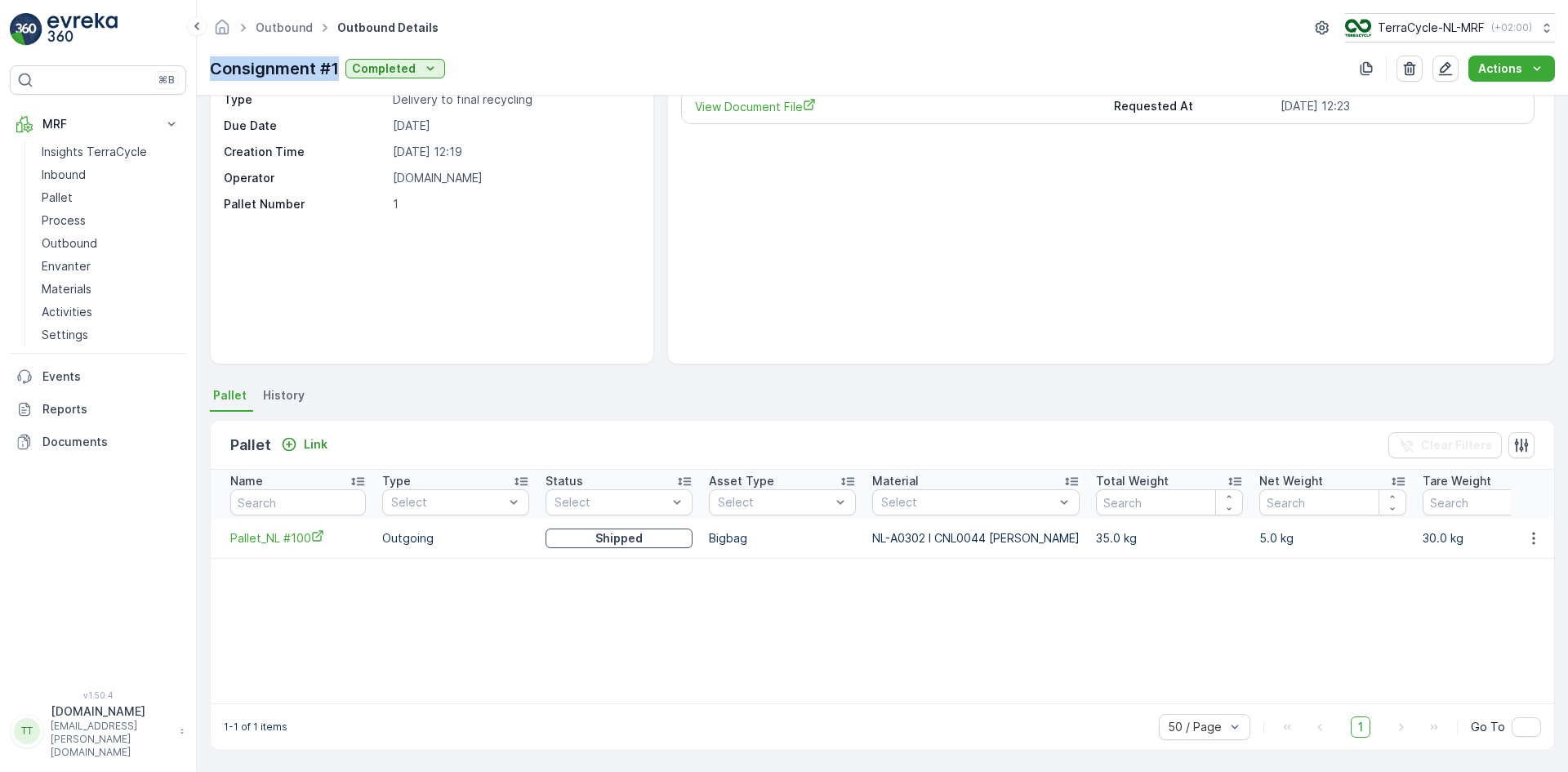
drag, startPoint x: 210, startPoint y: 66, endPoint x: 336, endPoint y: 68, distance: 126.0
click at [336, 68] on p "Consignment #1" at bounding box center [274, 68] width 129 height 25
copy p "Consignment #1"
click at [501, 175] on p "[DOMAIN_NAME]" at bounding box center [514, 178] width 243 height 16
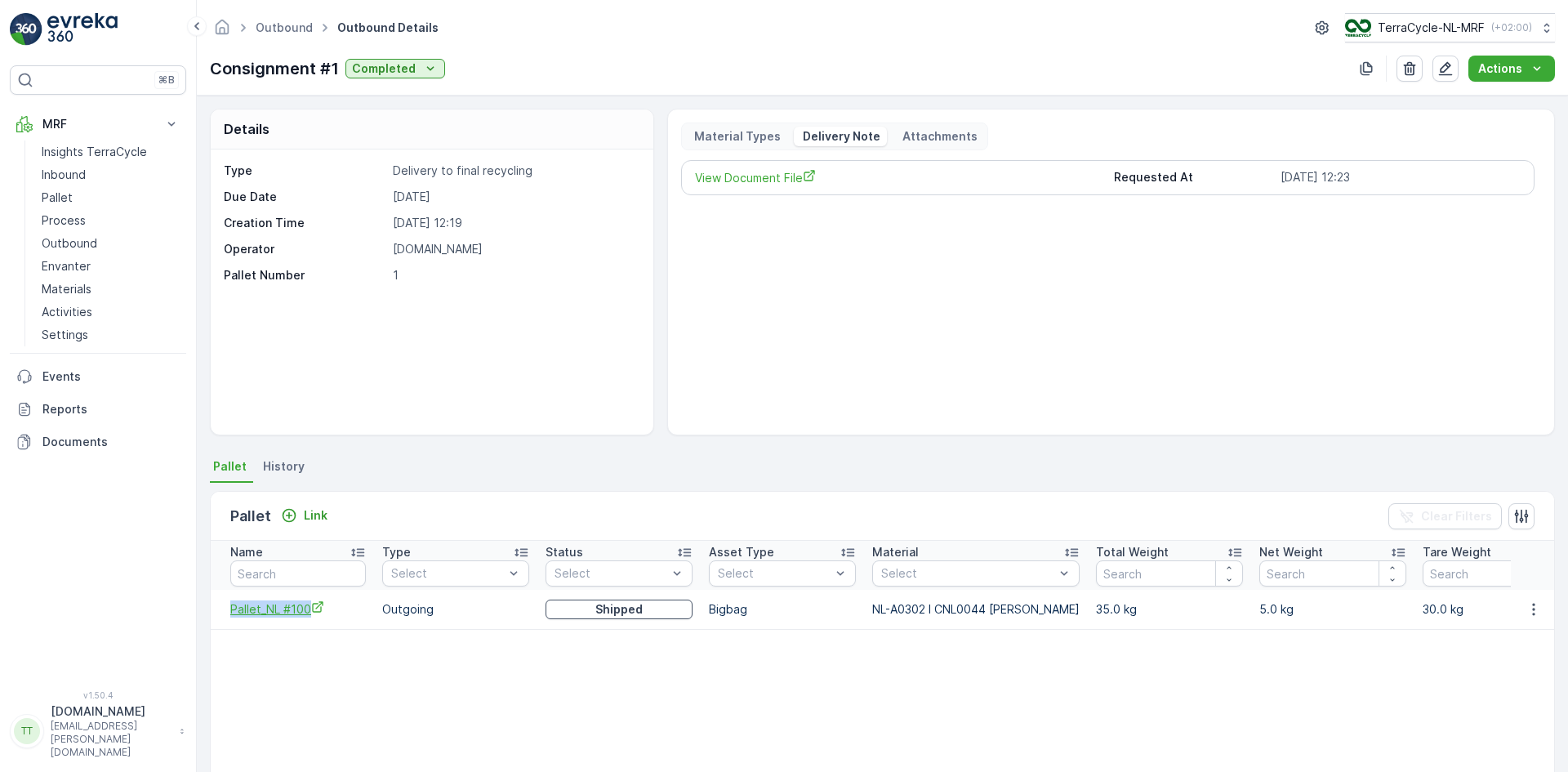
drag, startPoint x: 225, startPoint y: 611, endPoint x: 309, endPoint y: 616, distance: 84.1
click at [309, 616] on td "Pallet_NL #100" at bounding box center [292, 609] width 163 height 39
copy span "Pallet_NL #100"
click at [290, 459] on span "History" at bounding box center [284, 465] width 42 height 16
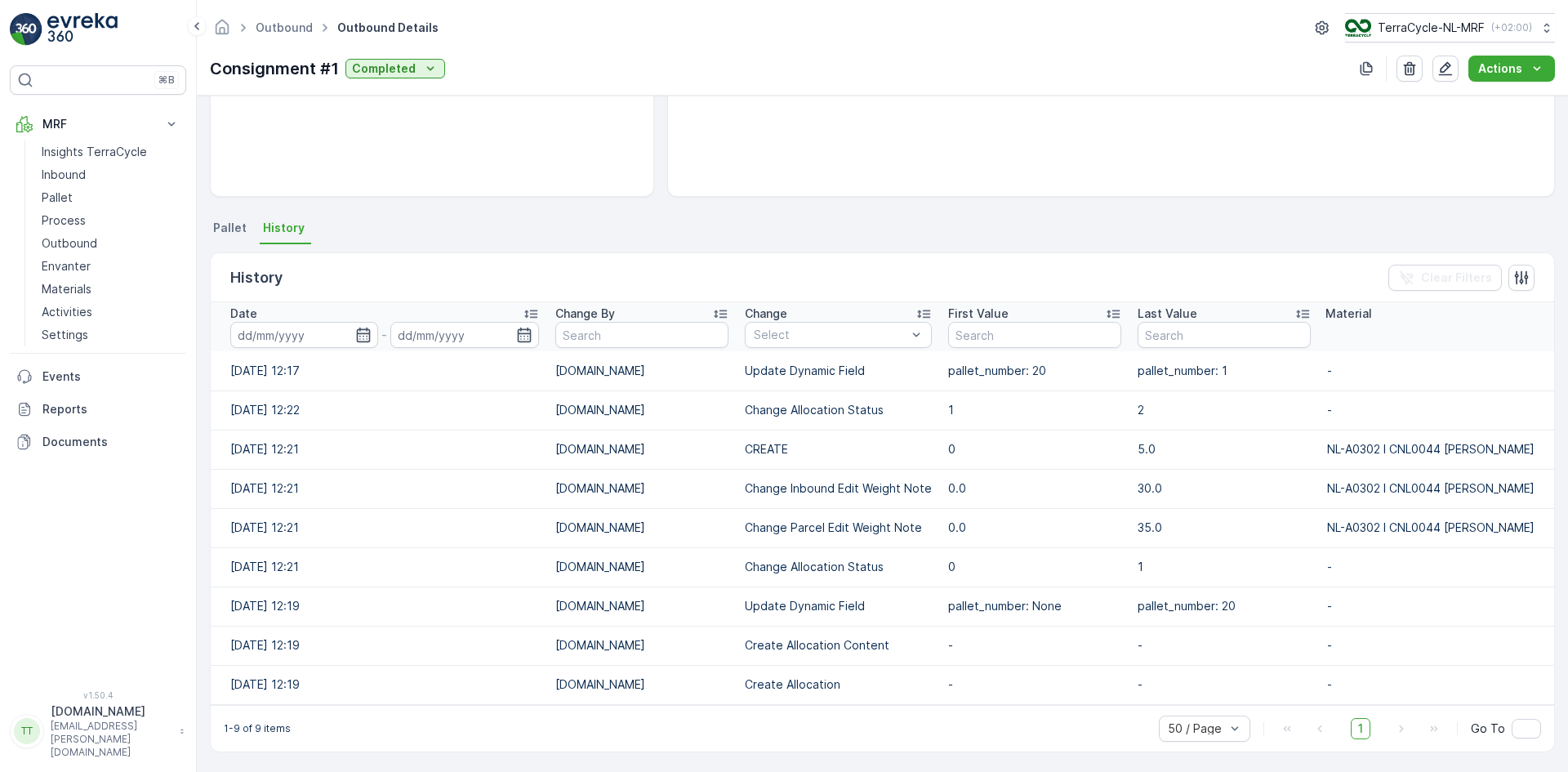
scroll to position [240, 0]
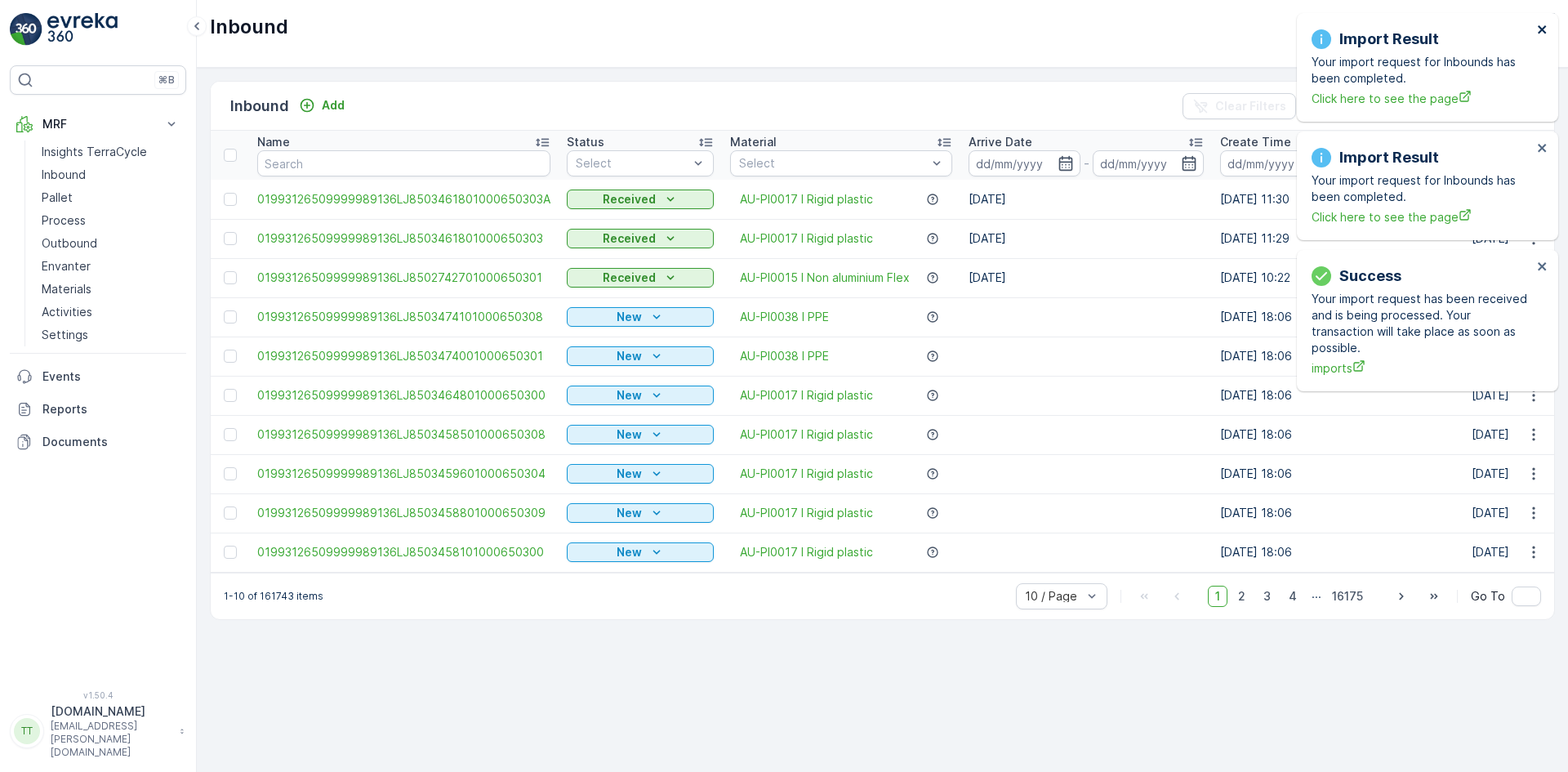
click at [1543, 28] on icon "close" at bounding box center [1542, 30] width 9 height 9
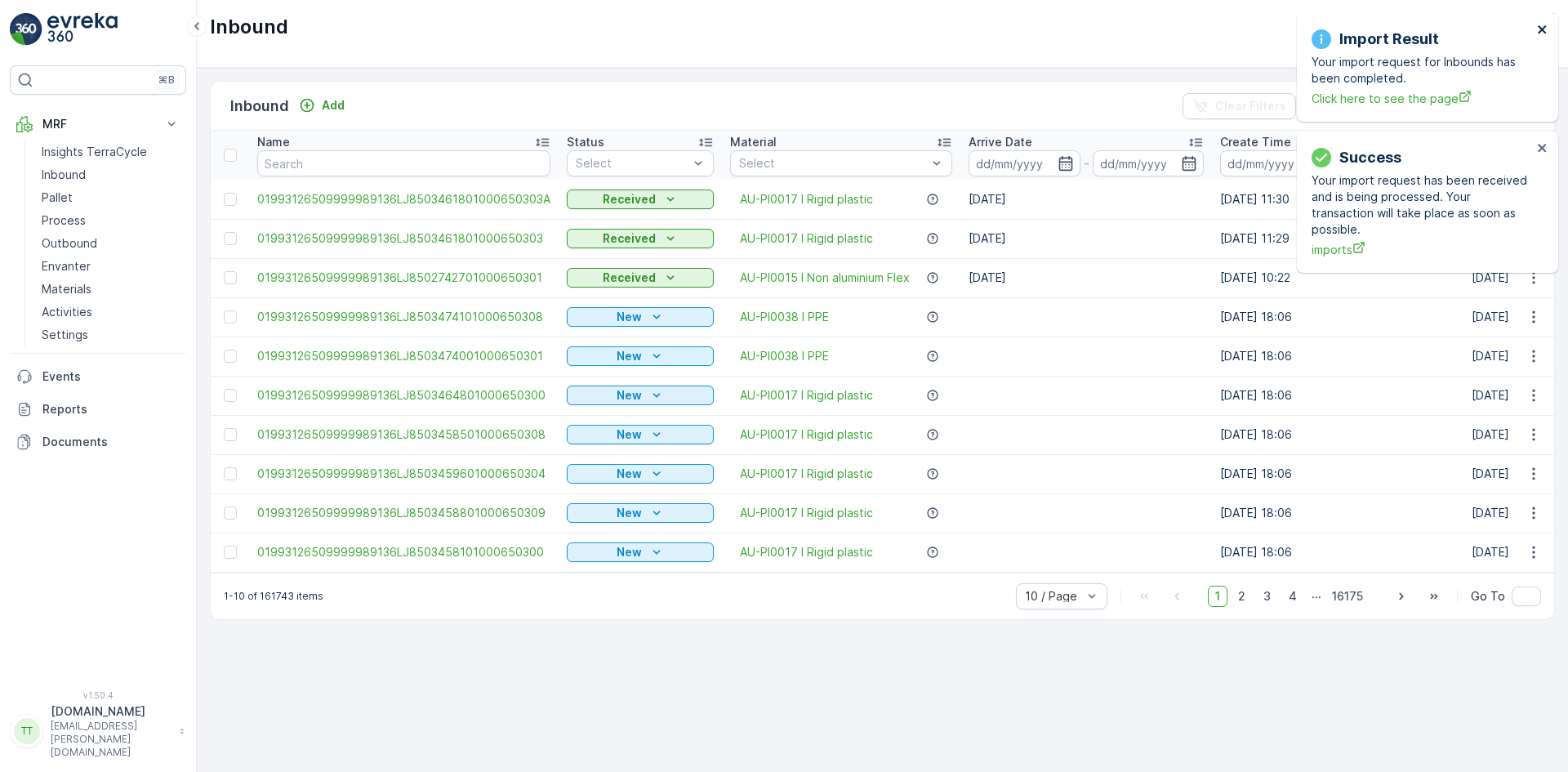
click at [1542, 27] on icon "close" at bounding box center [1542, 29] width 11 height 13
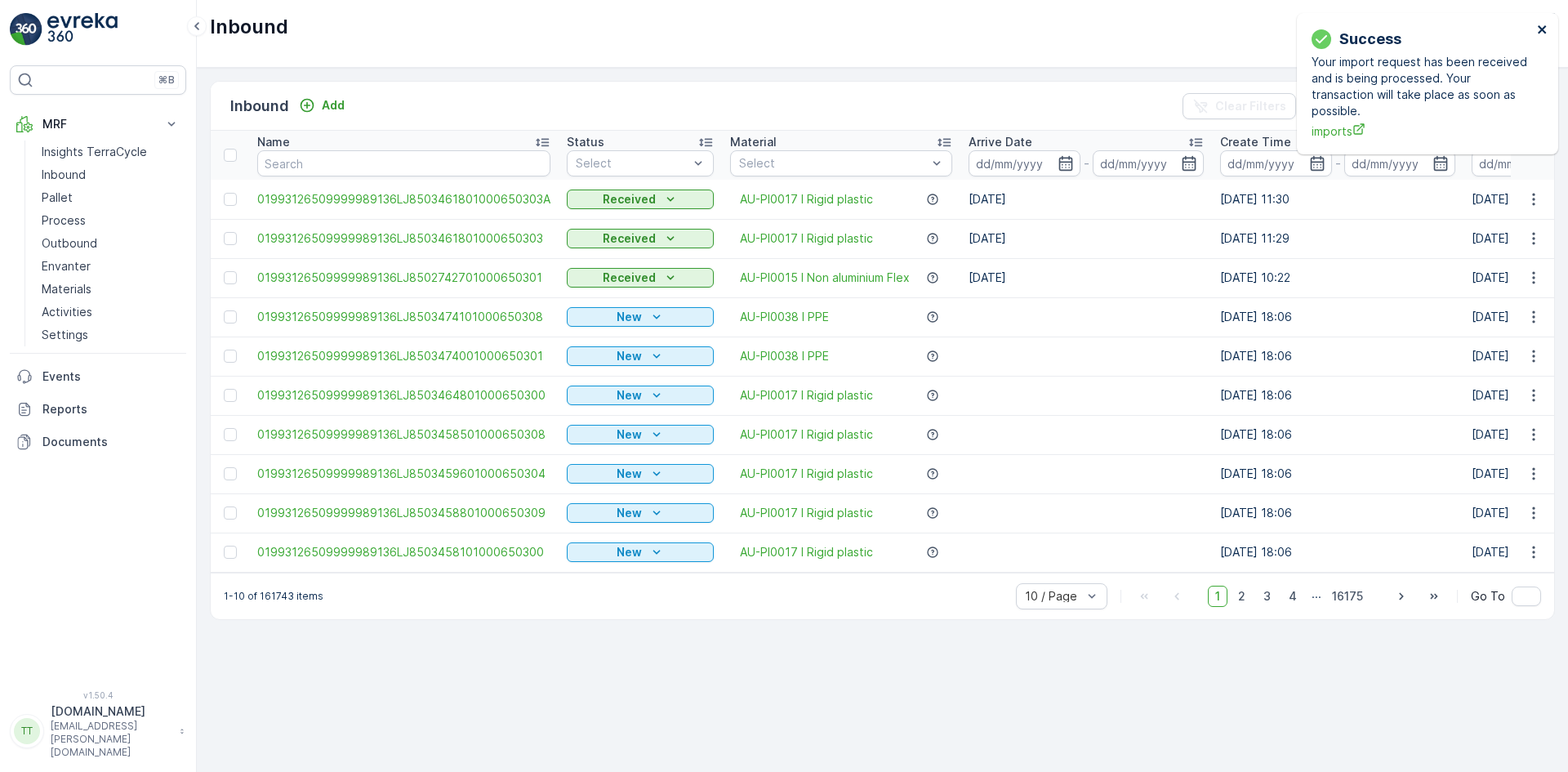
click at [1542, 27] on icon "close" at bounding box center [1542, 29] width 11 height 13
